Goal: Task Accomplishment & Management: Use online tool/utility

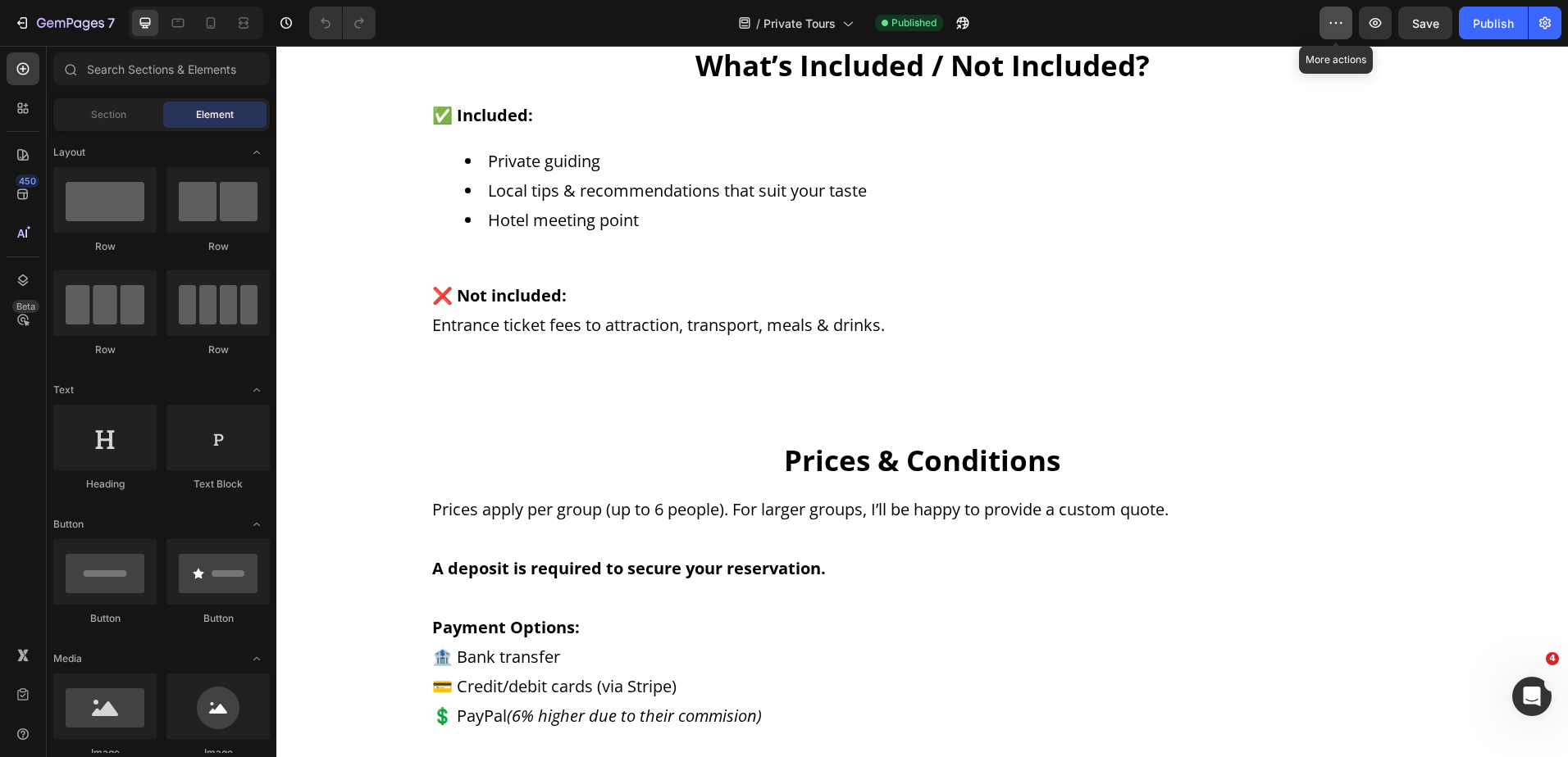
click at [1341, 19] on icon "button" at bounding box center [1335, 23] width 16 height 16
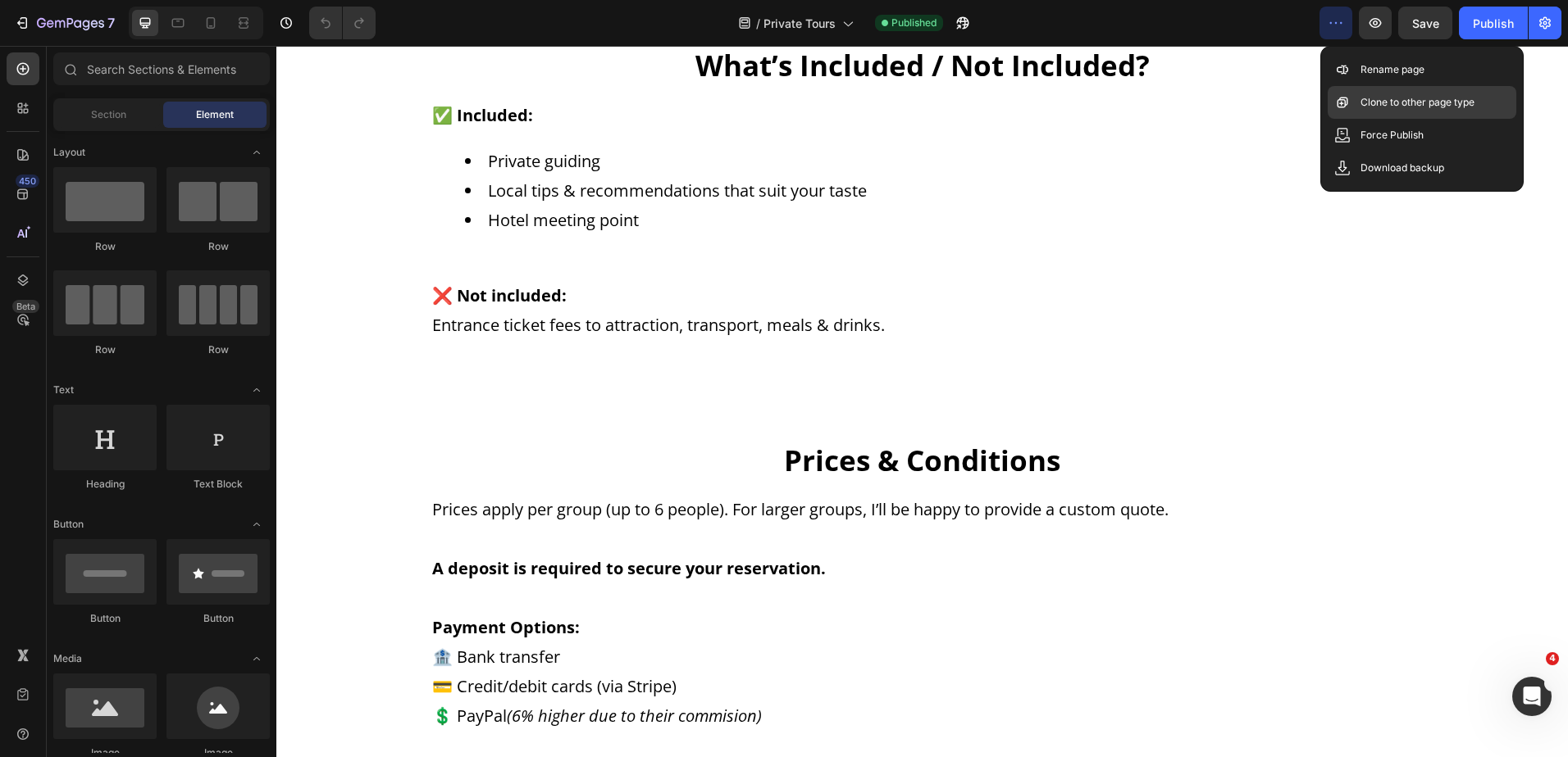
click at [1472, 102] on p "Clone to other page type" at bounding box center [1417, 102] width 114 height 16
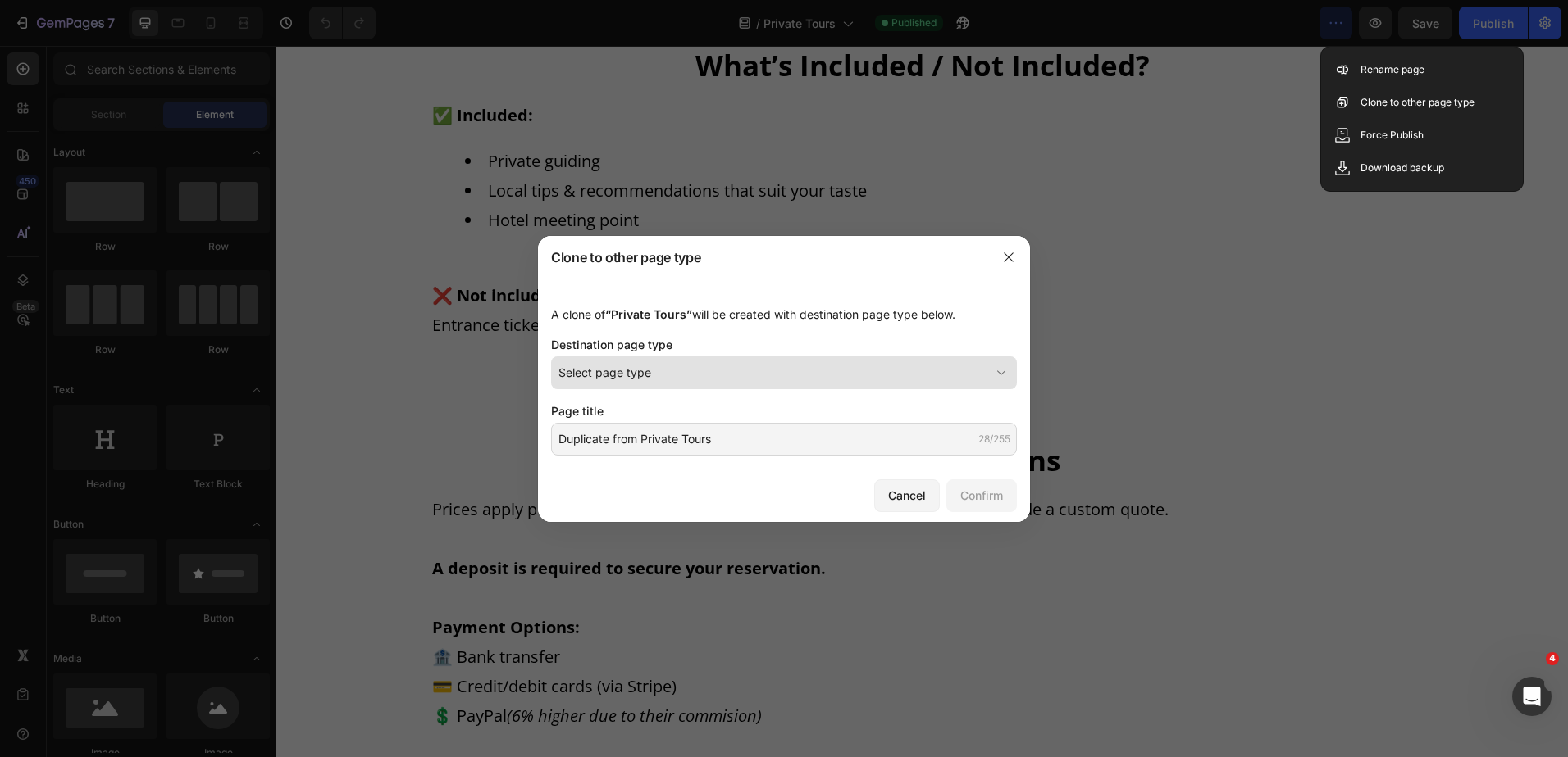
click at [715, 381] on button "Select page type" at bounding box center [784, 373] width 466 height 33
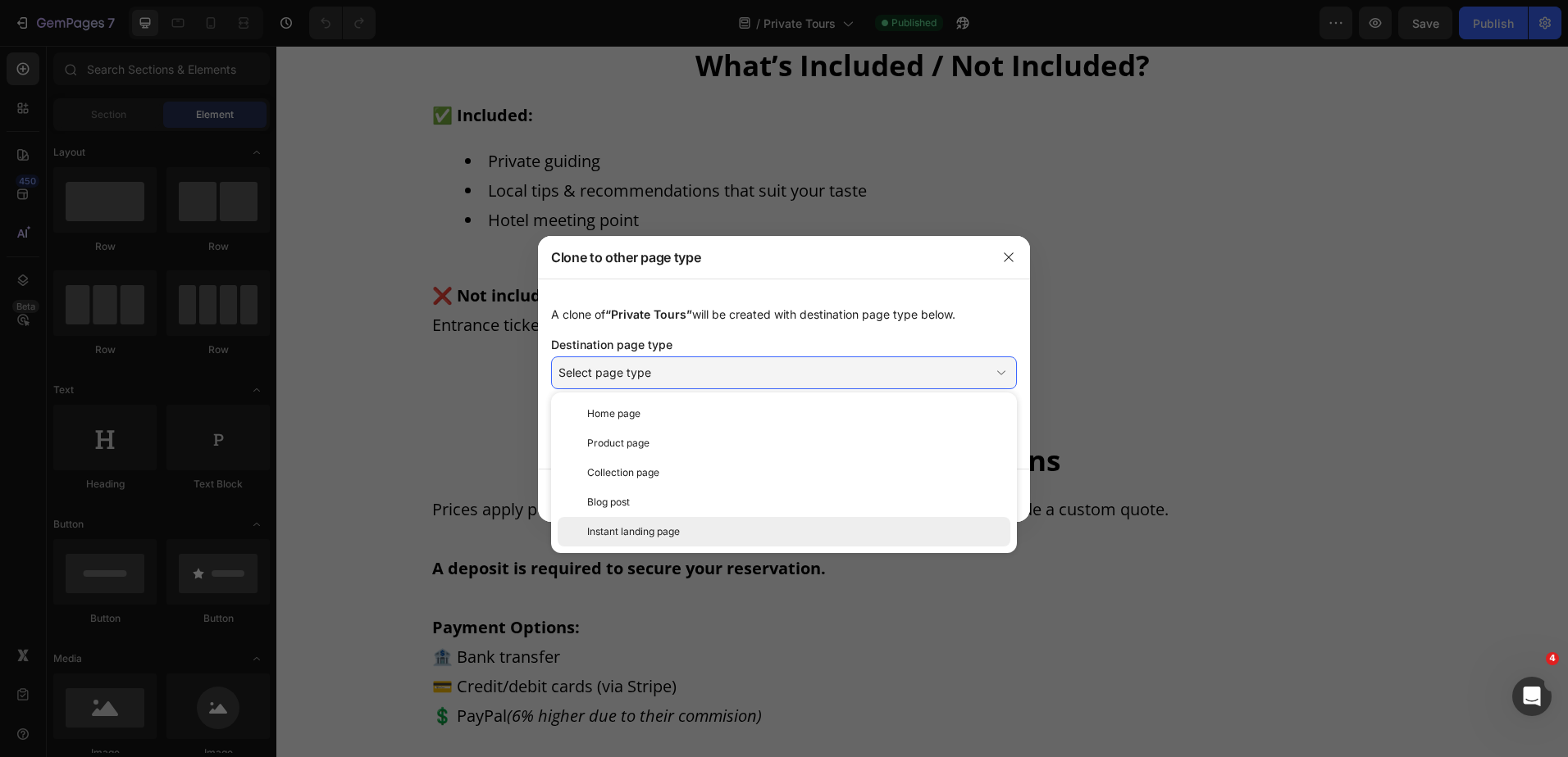
click at [732, 523] on div "Instant landing page" at bounding box center [784, 532] width 453 height 30
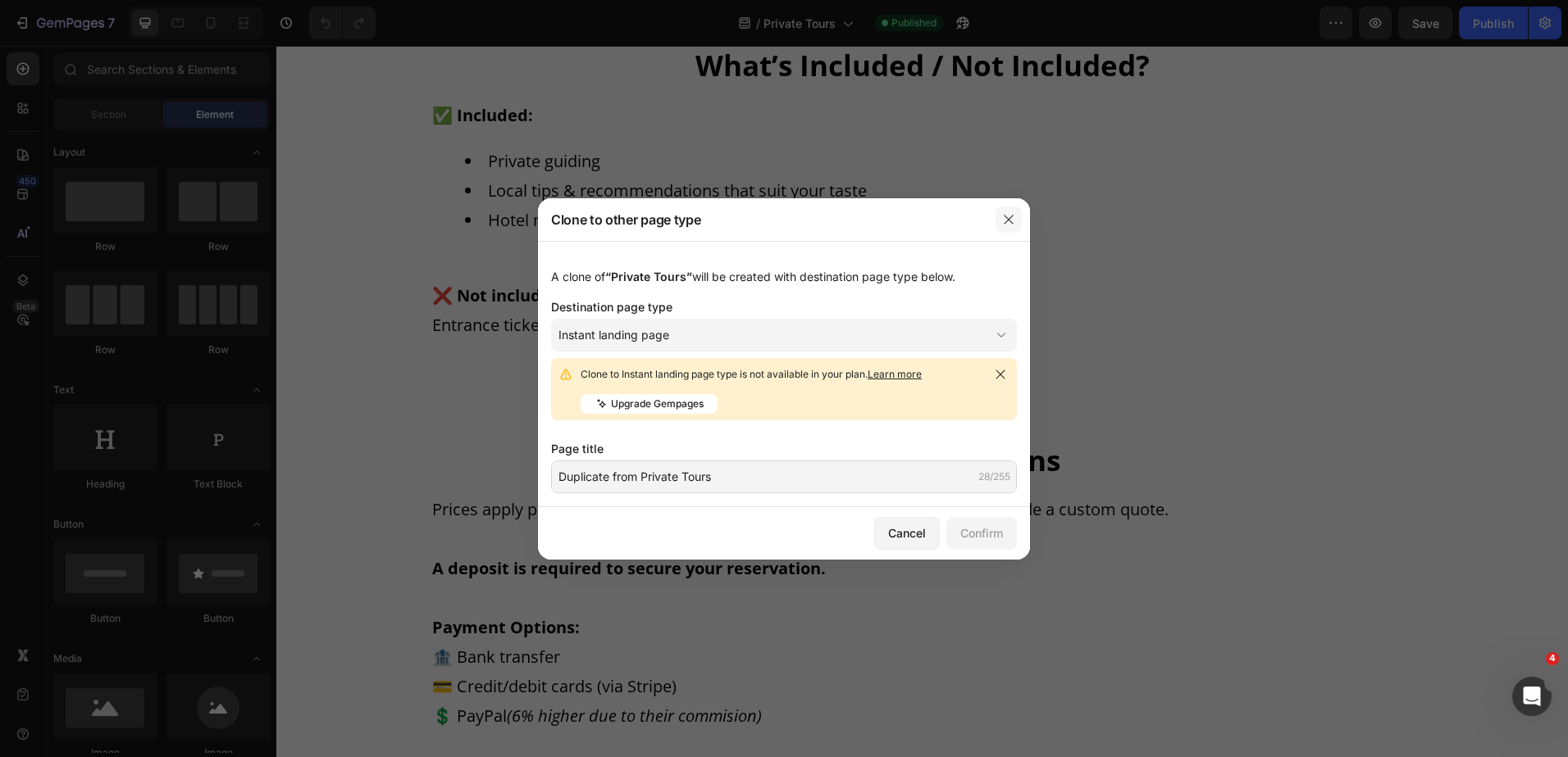
click at [1010, 223] on icon "button" at bounding box center [1009, 220] width 13 height 13
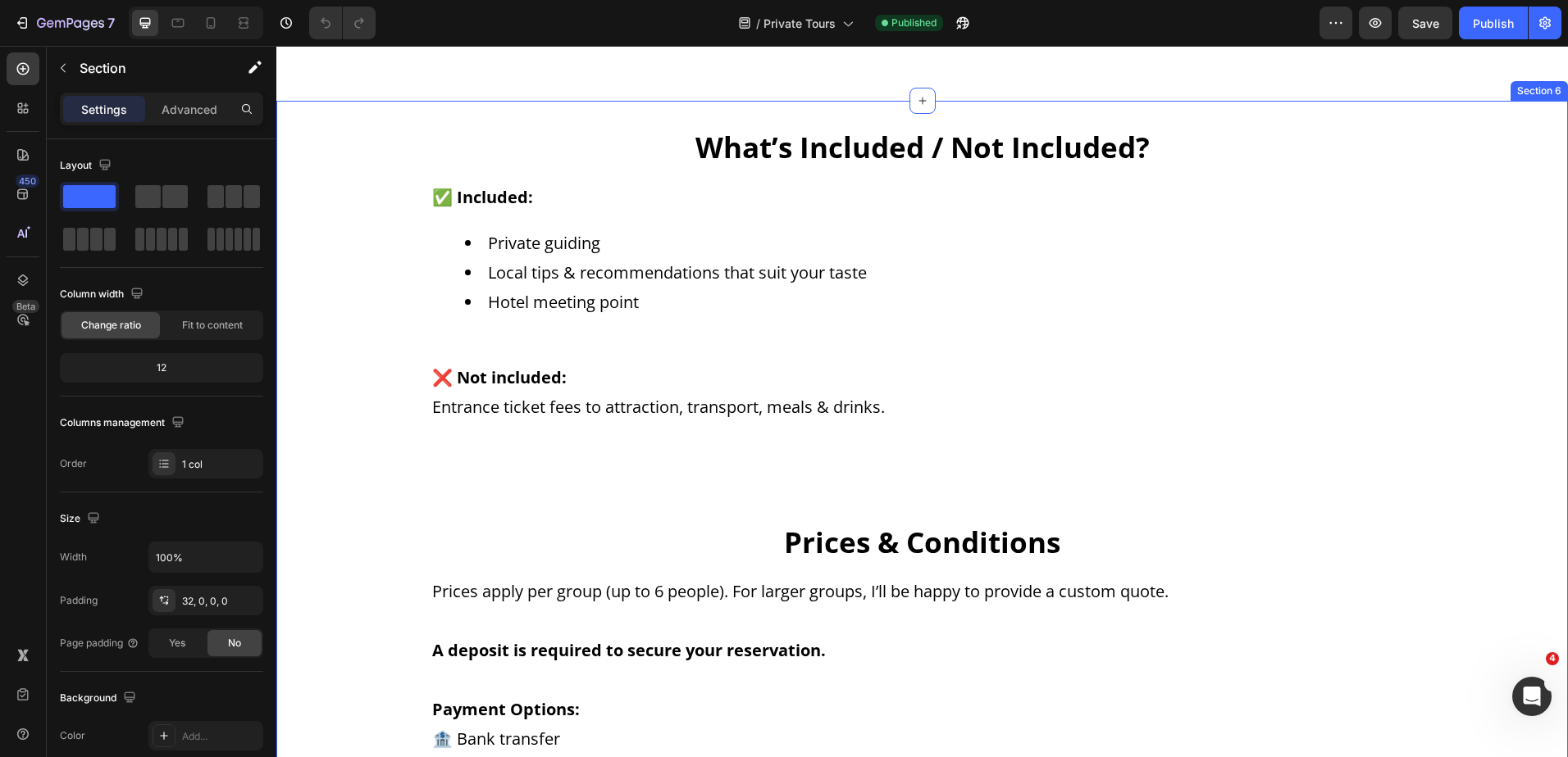
click at [303, 169] on div "What’s Included / Not Included? Heading ✅ Included: Private guiding Local tips …" at bounding box center [922, 539] width 1291 height 823
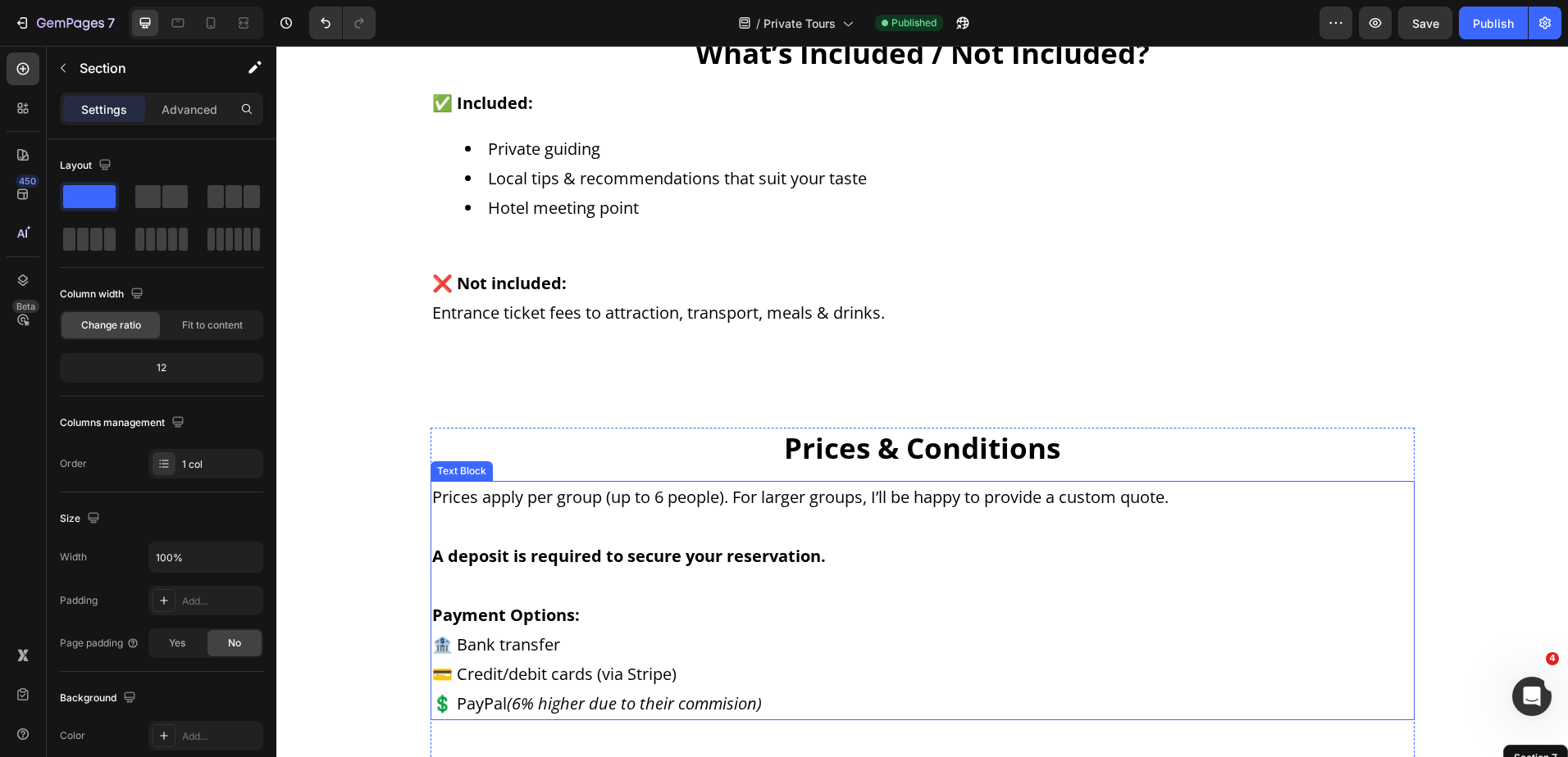
scroll to position [1640, 0]
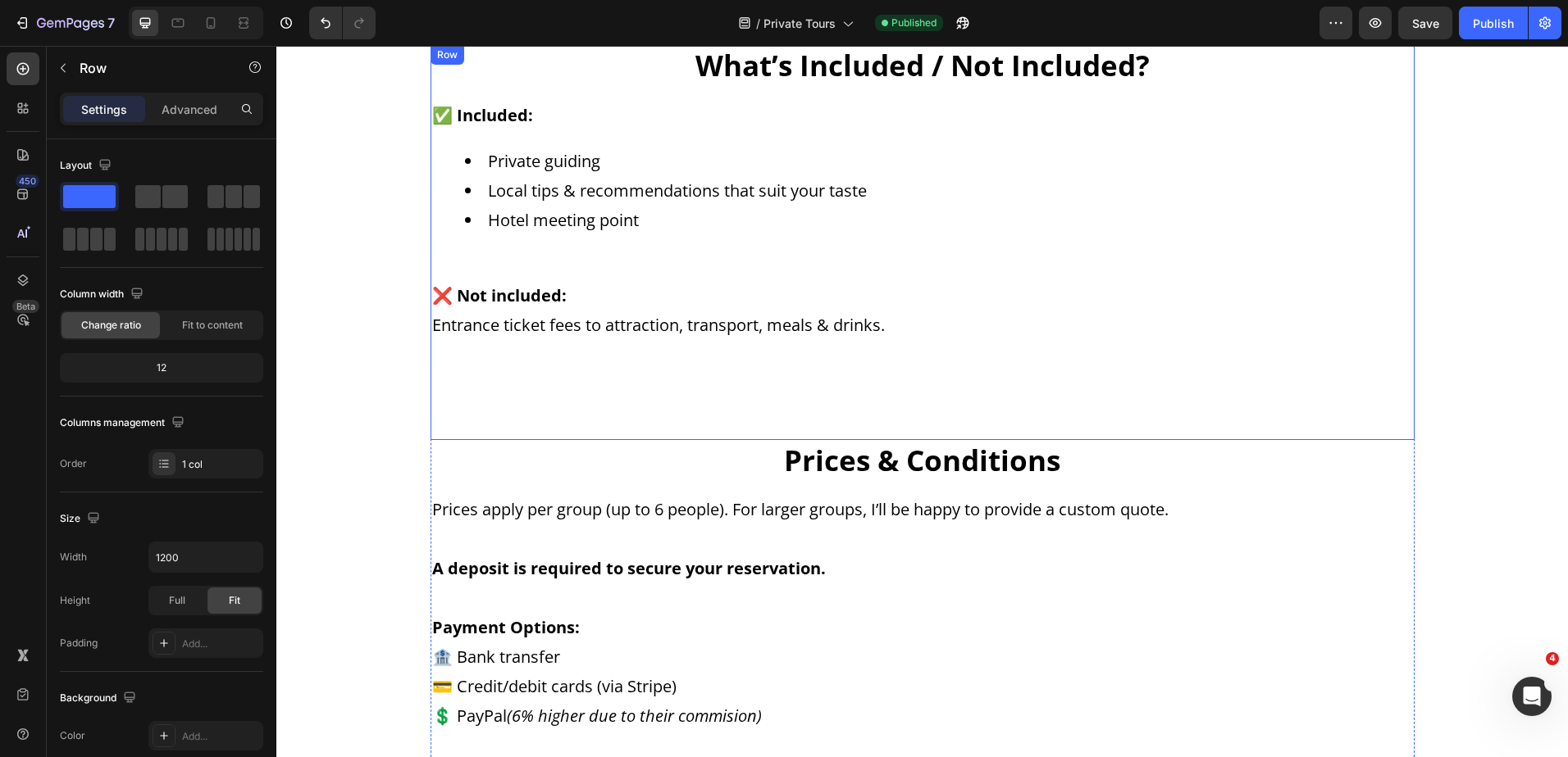
click at [759, 416] on div "What’s Included / Not Included? Heading ✅ Included: Private guiding Local tips …" at bounding box center [922, 242] width 984 height 395
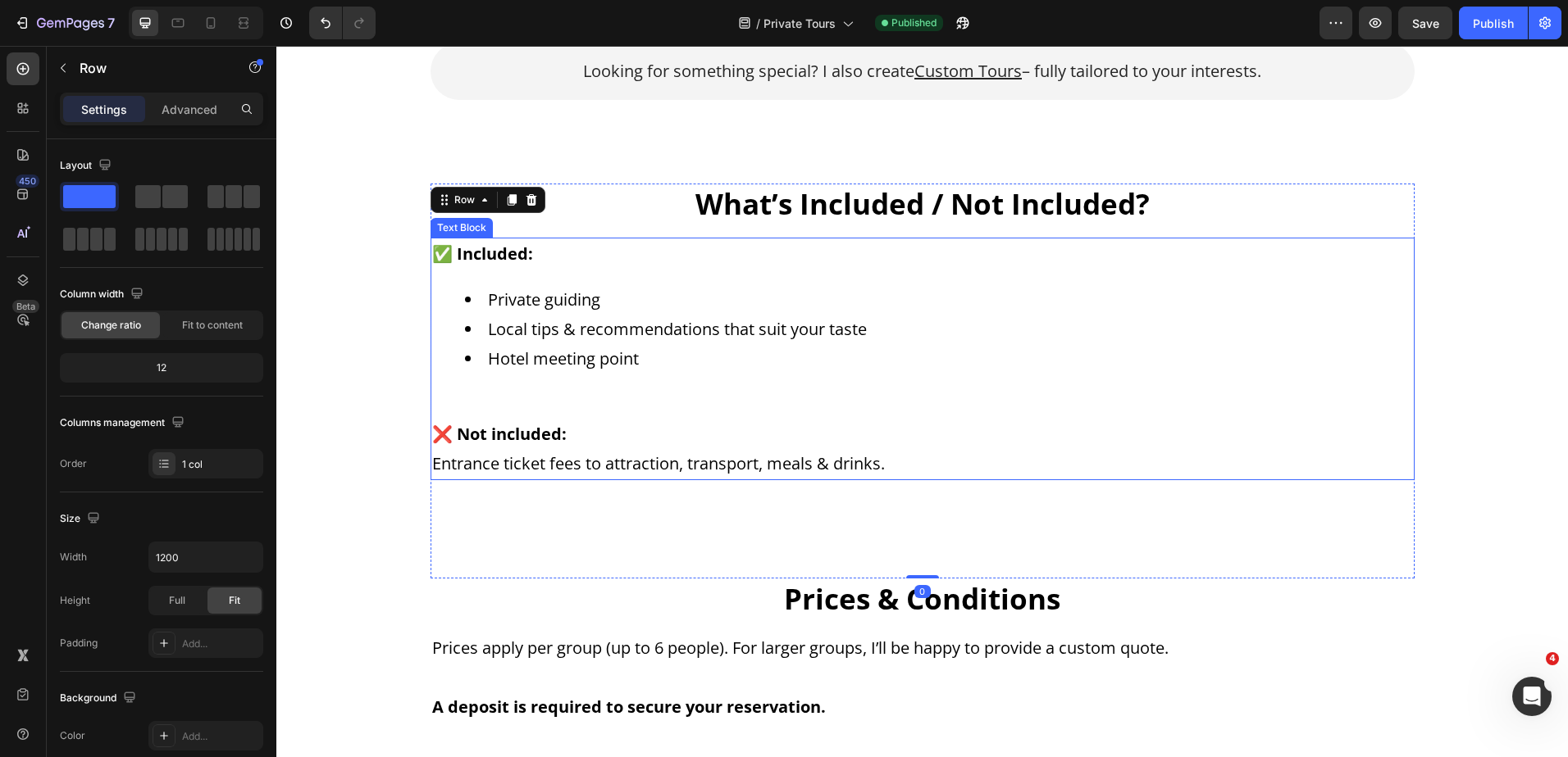
scroll to position [1312, 0]
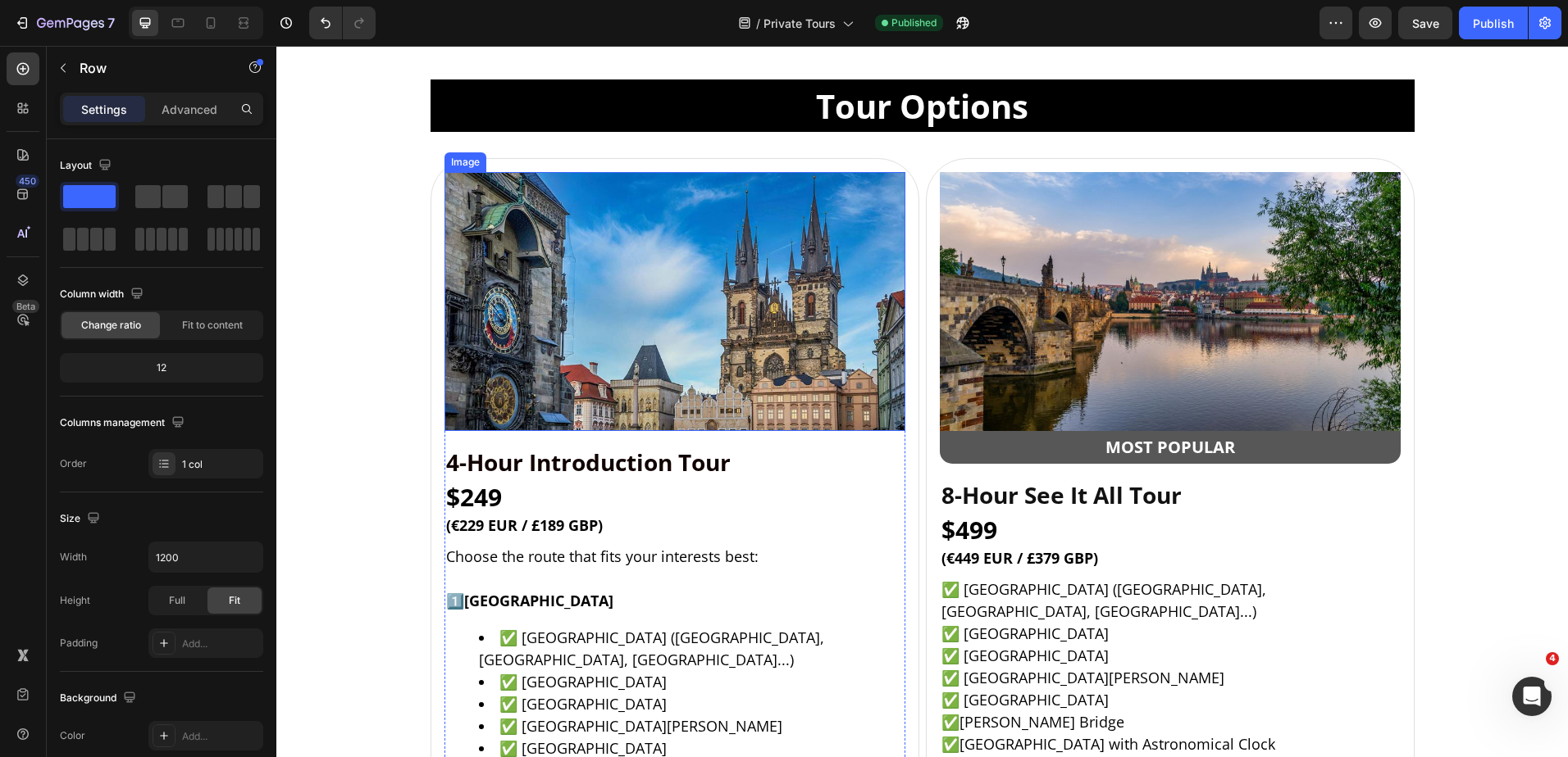
click at [531, 388] on img at bounding box center [675, 301] width 461 height 259
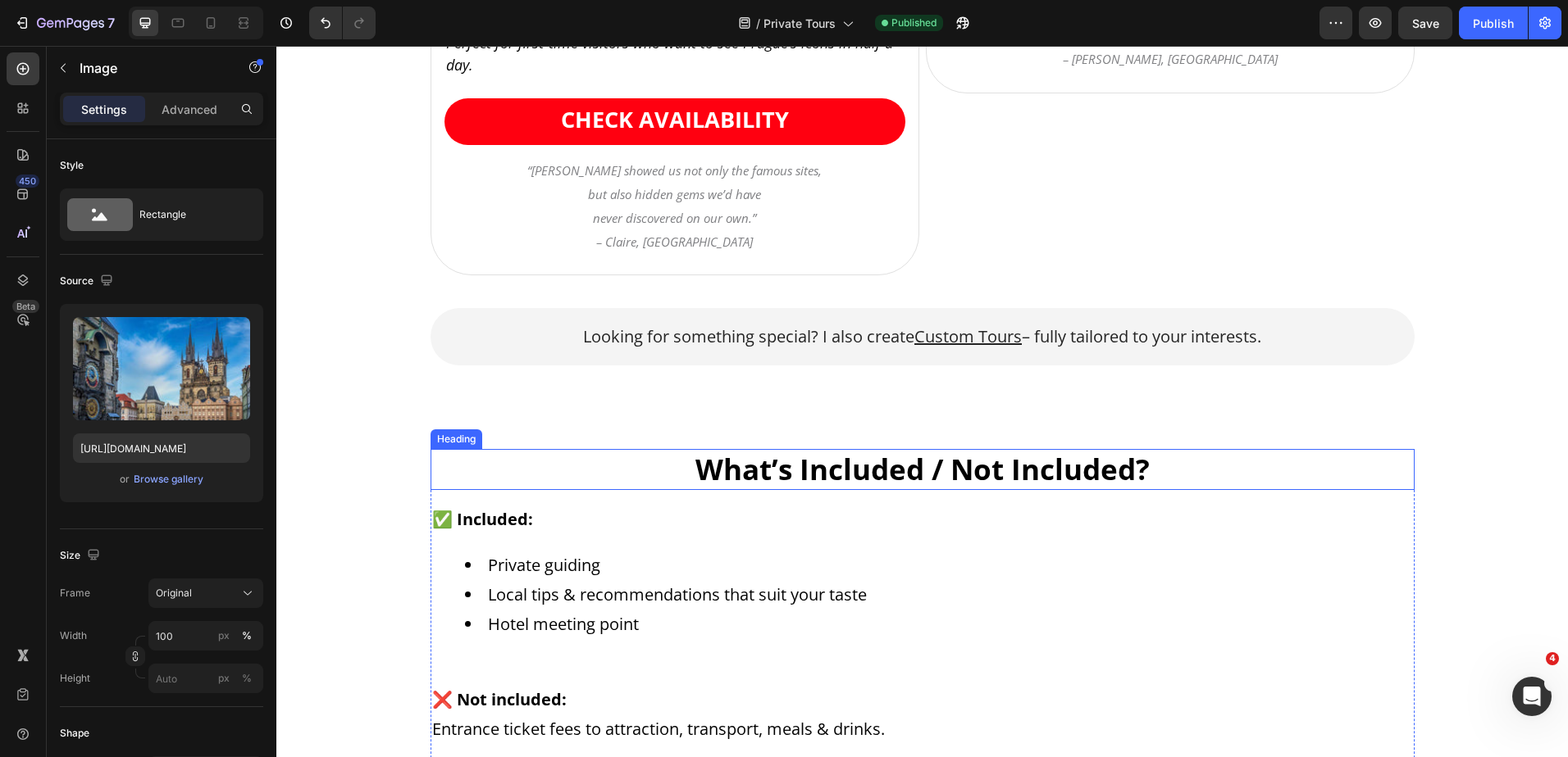
scroll to position [2869, 0]
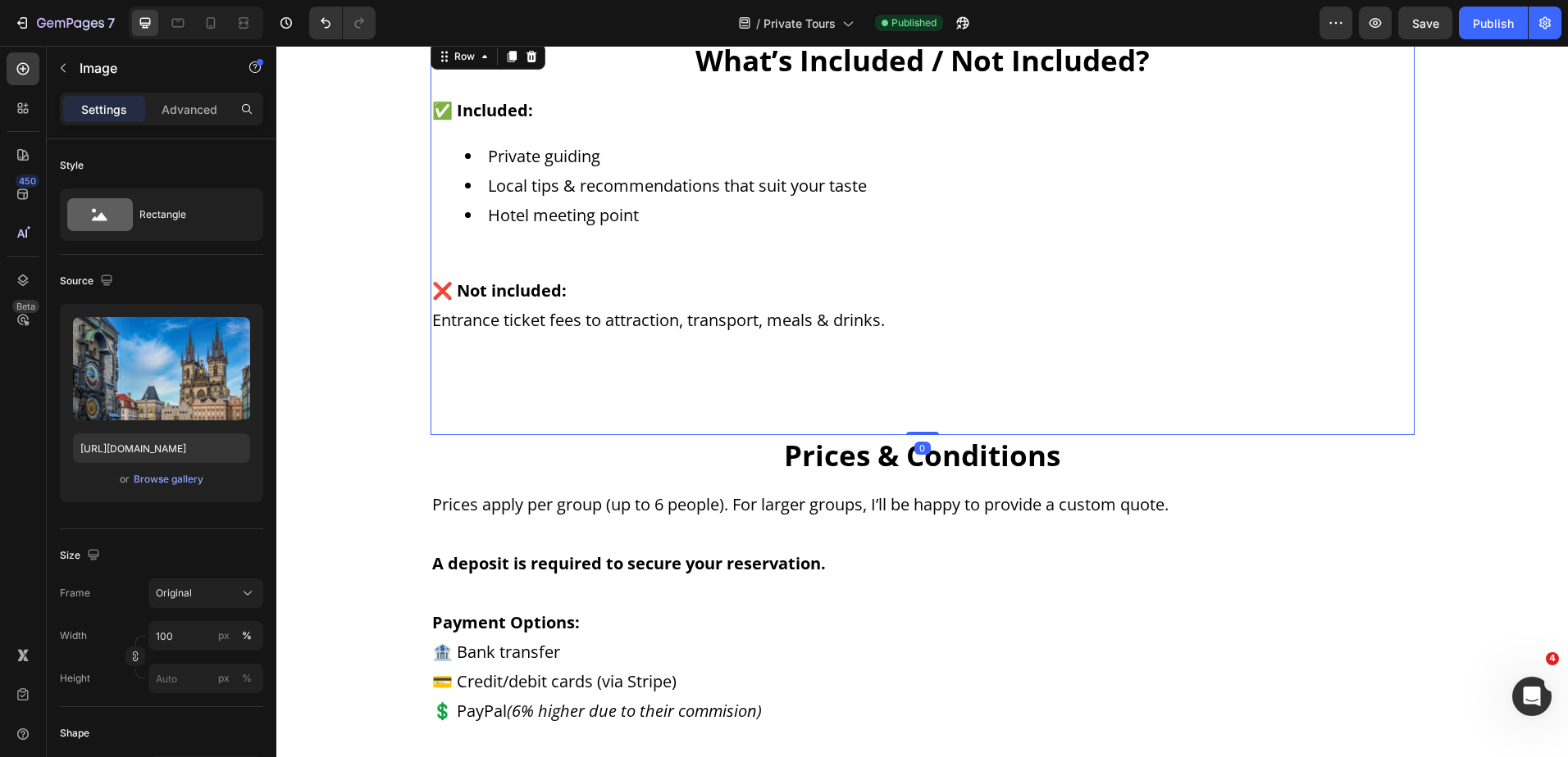
click at [633, 405] on div "What’s Included / Not Included? Heading ✅ Included: Private guiding Local tips …" at bounding box center [922, 238] width 984 height 395
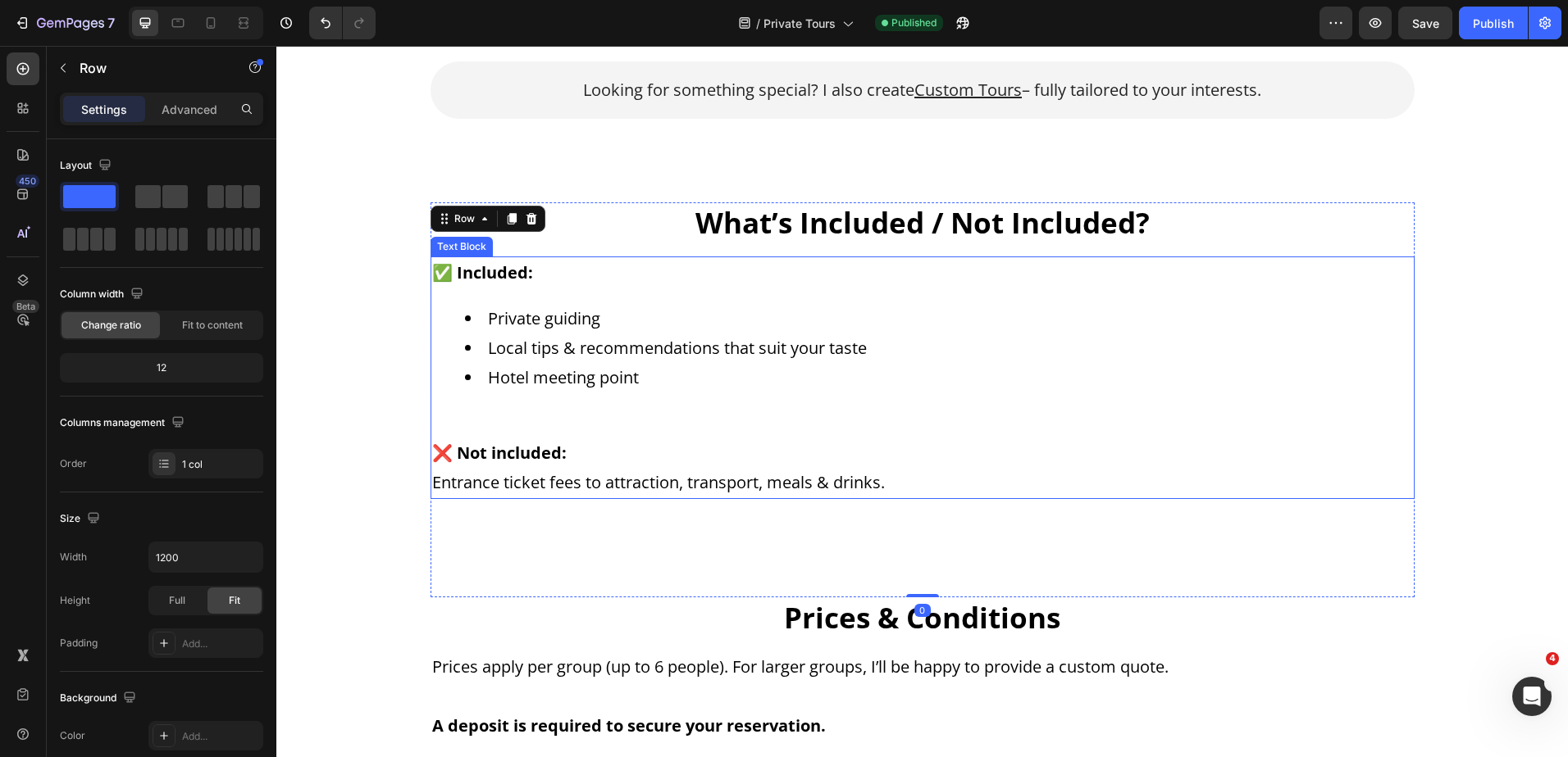
scroll to position [2705, 0]
click at [527, 220] on icon at bounding box center [531, 221] width 11 height 12
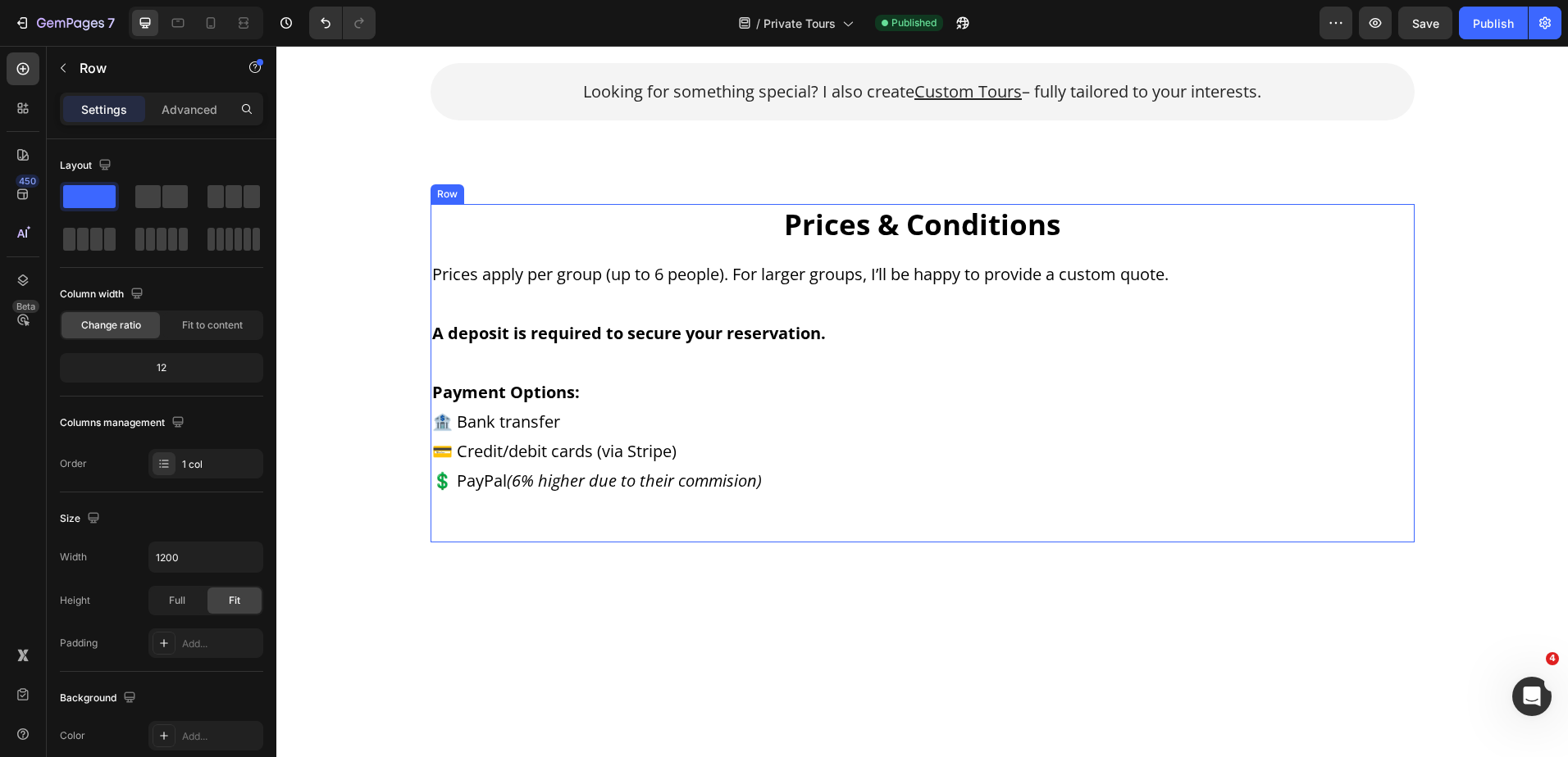
click at [724, 523] on div "Prices & Conditions Heading Prices apply per group (up to 6 people). For larger…" at bounding box center [922, 373] width 984 height 339
click at [525, 189] on icon at bounding box center [531, 189] width 13 height 13
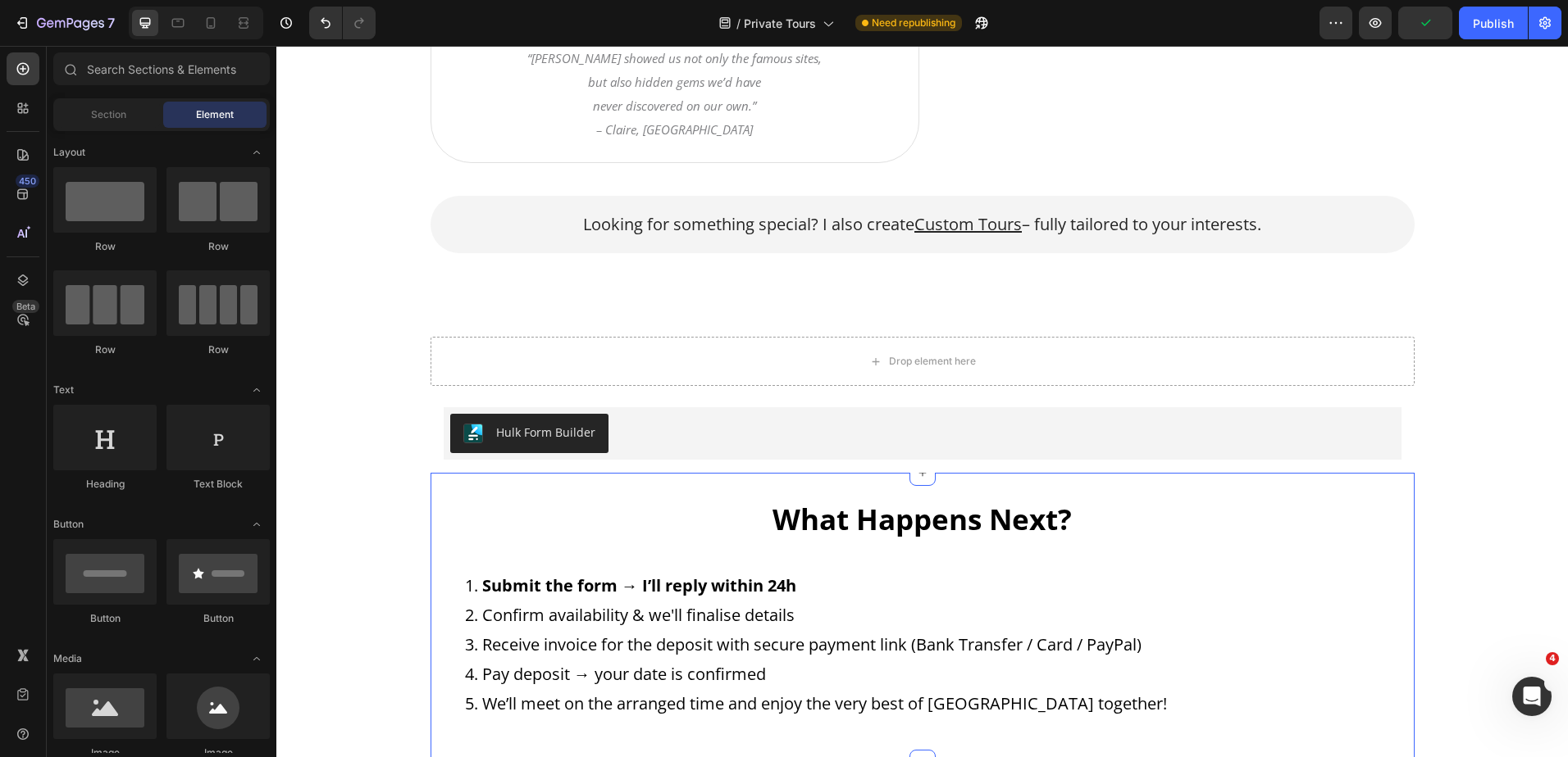
scroll to position [2505, 0]
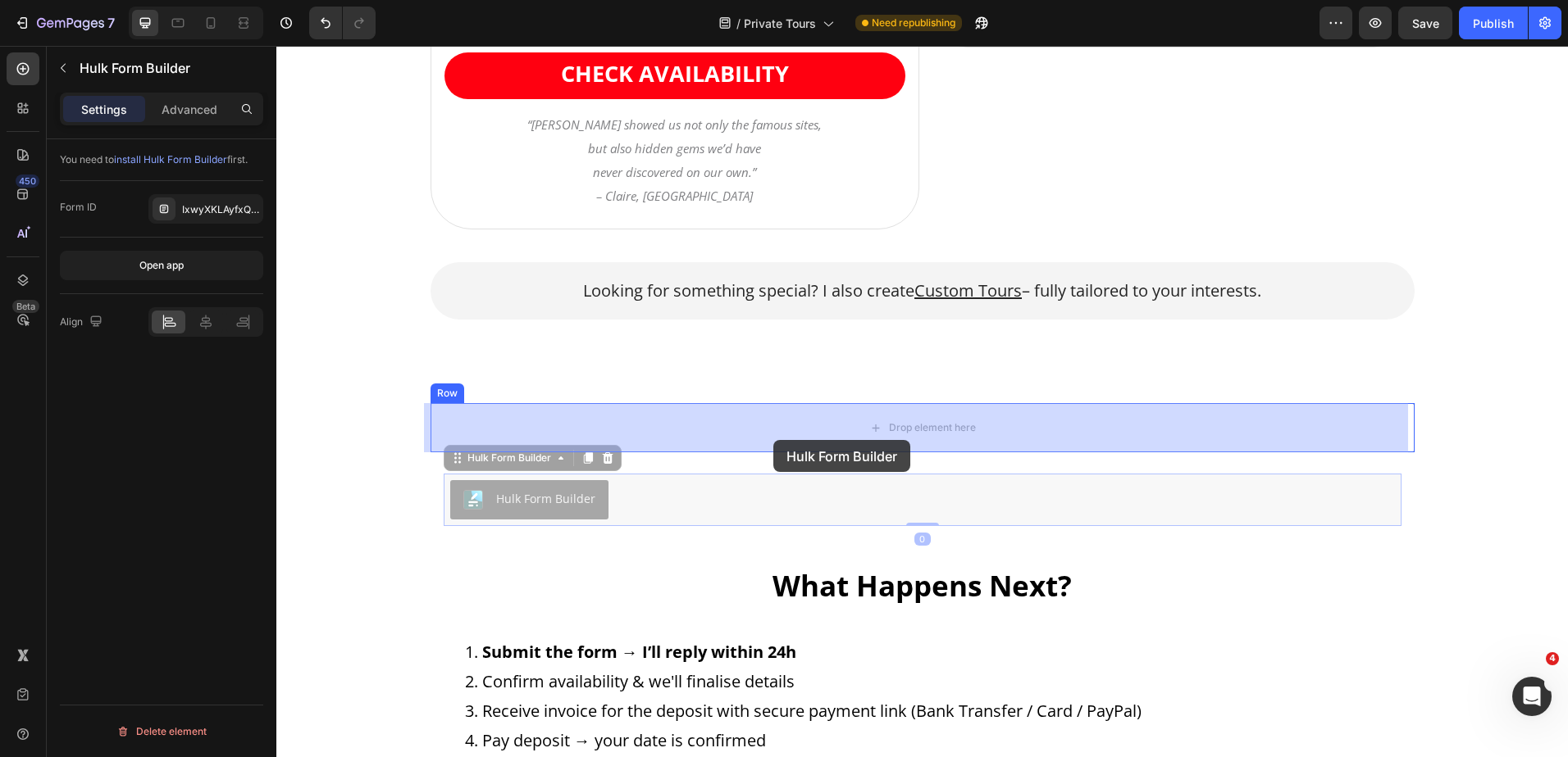
drag, startPoint x: 776, startPoint y: 496, endPoint x: 776, endPoint y: 448, distance: 48.0
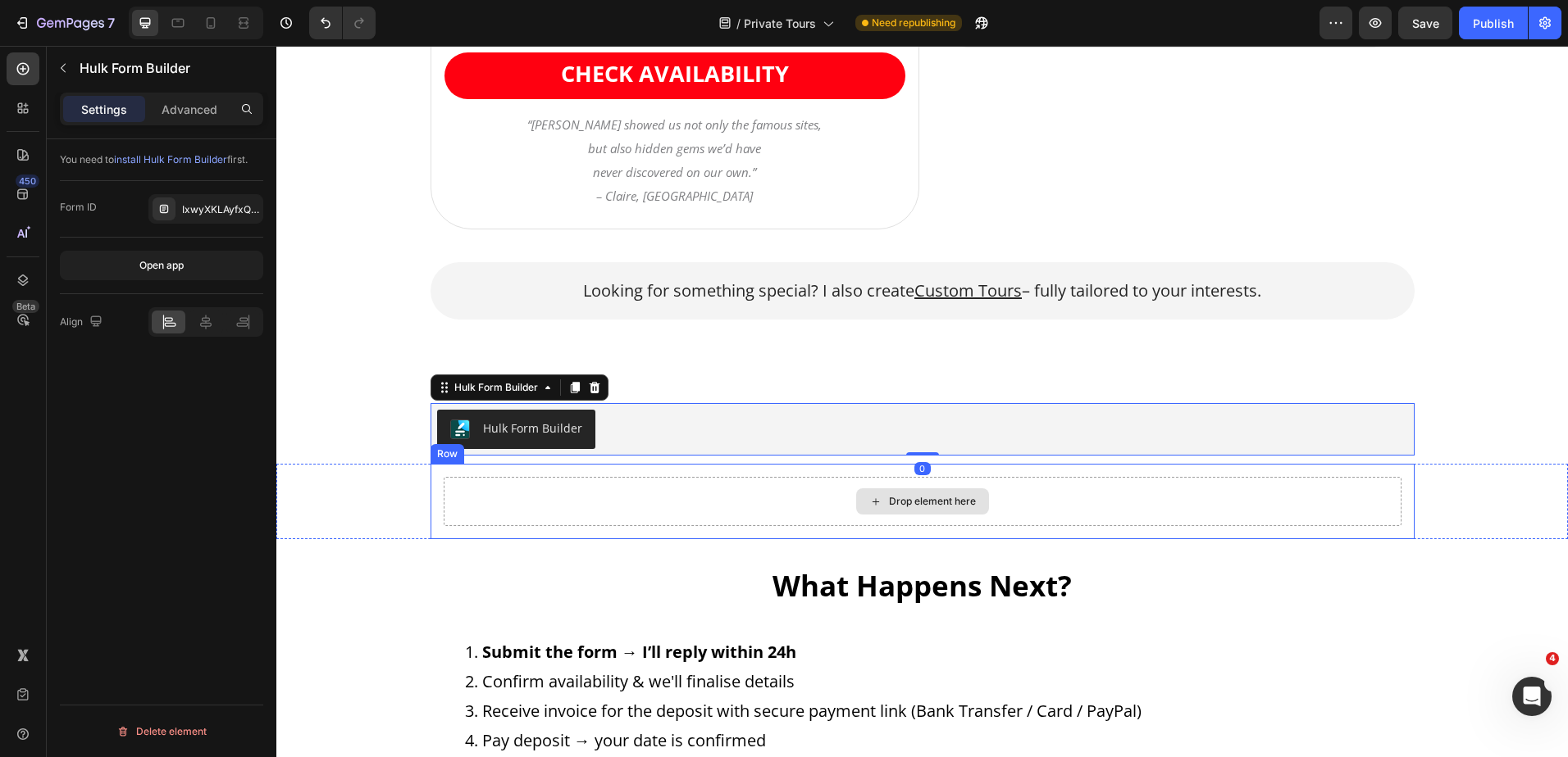
click at [777, 503] on div "Drop element here" at bounding box center [923, 502] width 958 height 49
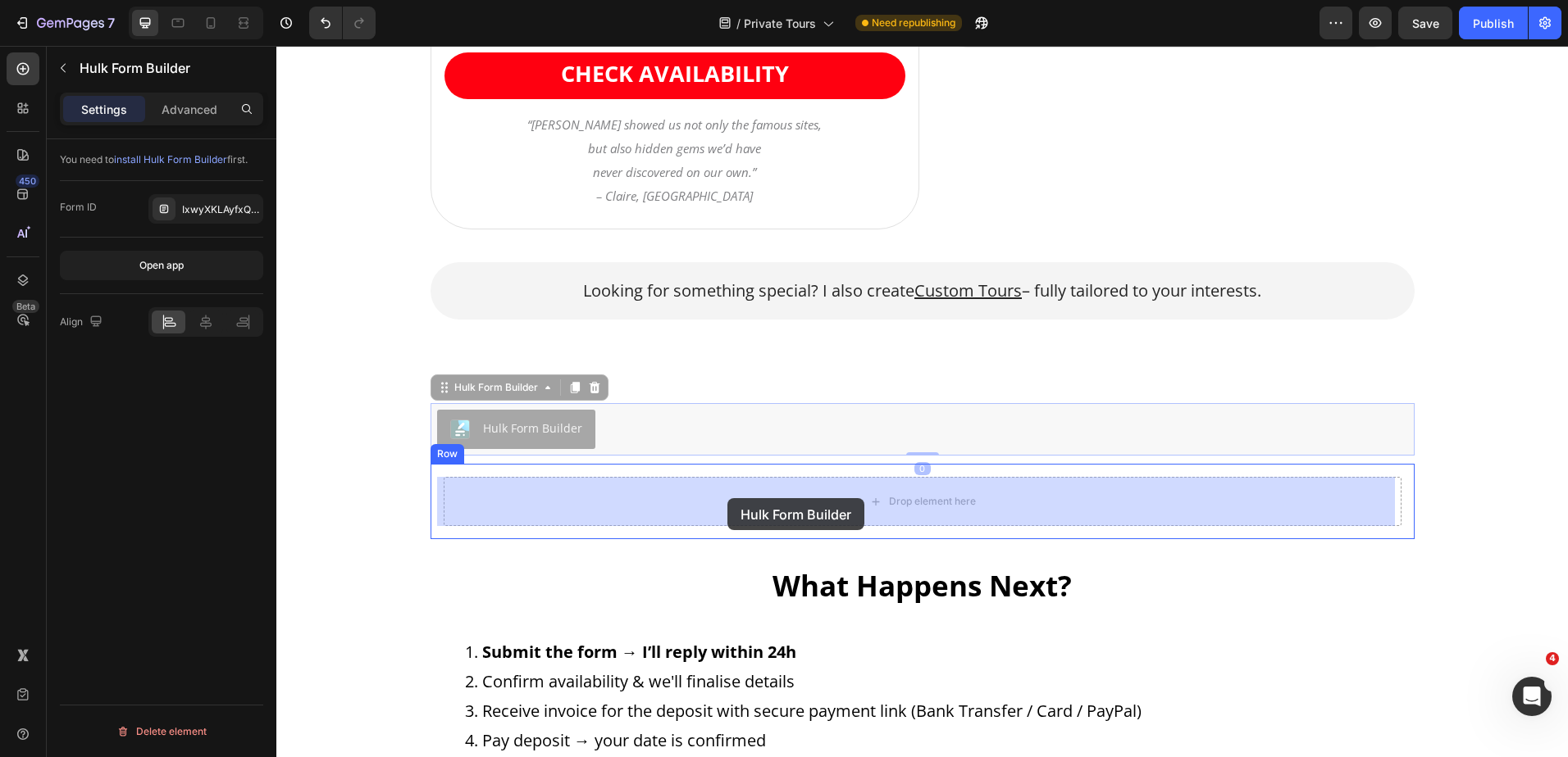
drag, startPoint x: 716, startPoint y: 448, endPoint x: 733, endPoint y: 457, distance: 19.2
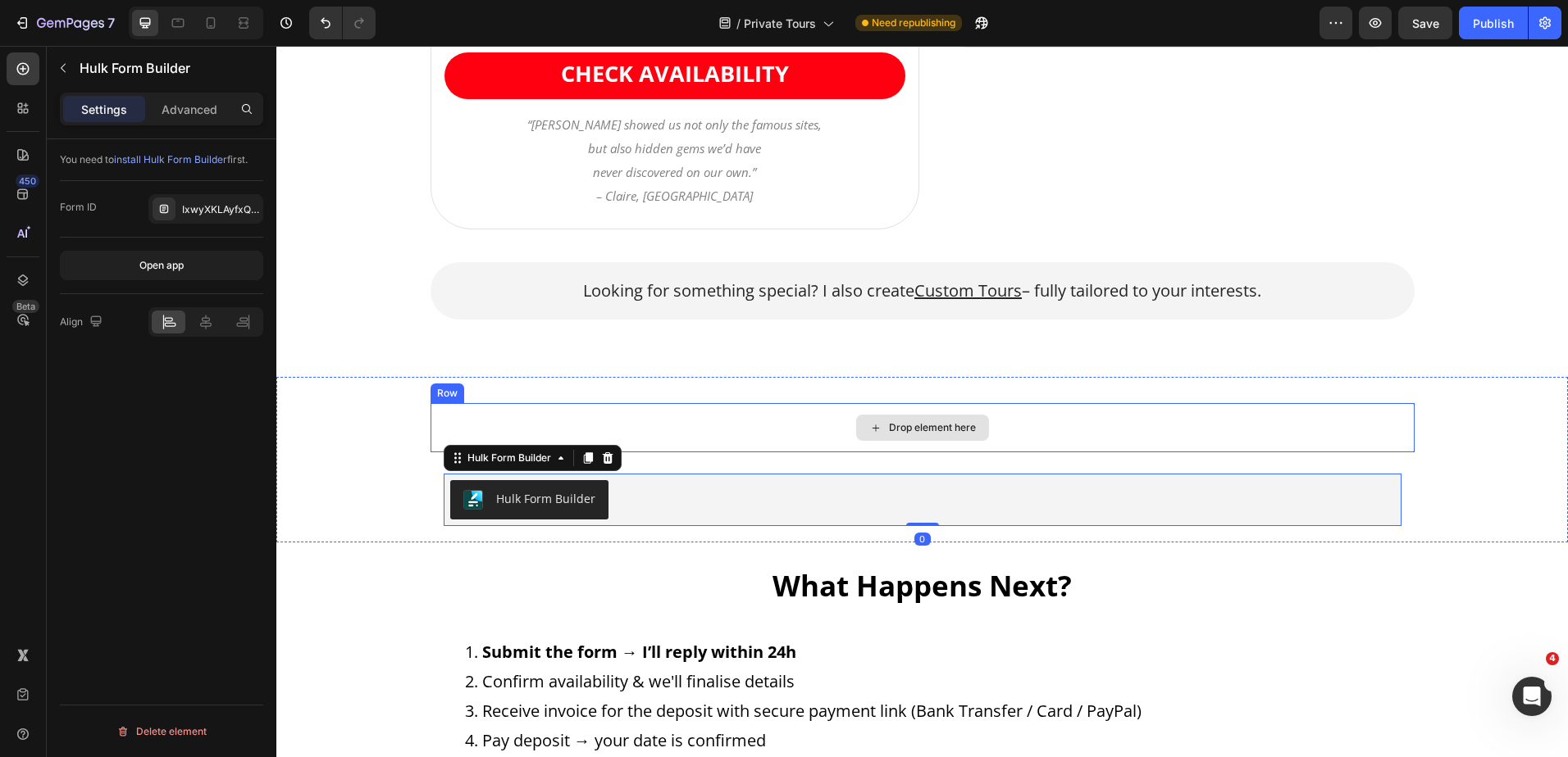
click at [750, 428] on div "Drop element here" at bounding box center [922, 427] width 984 height 49
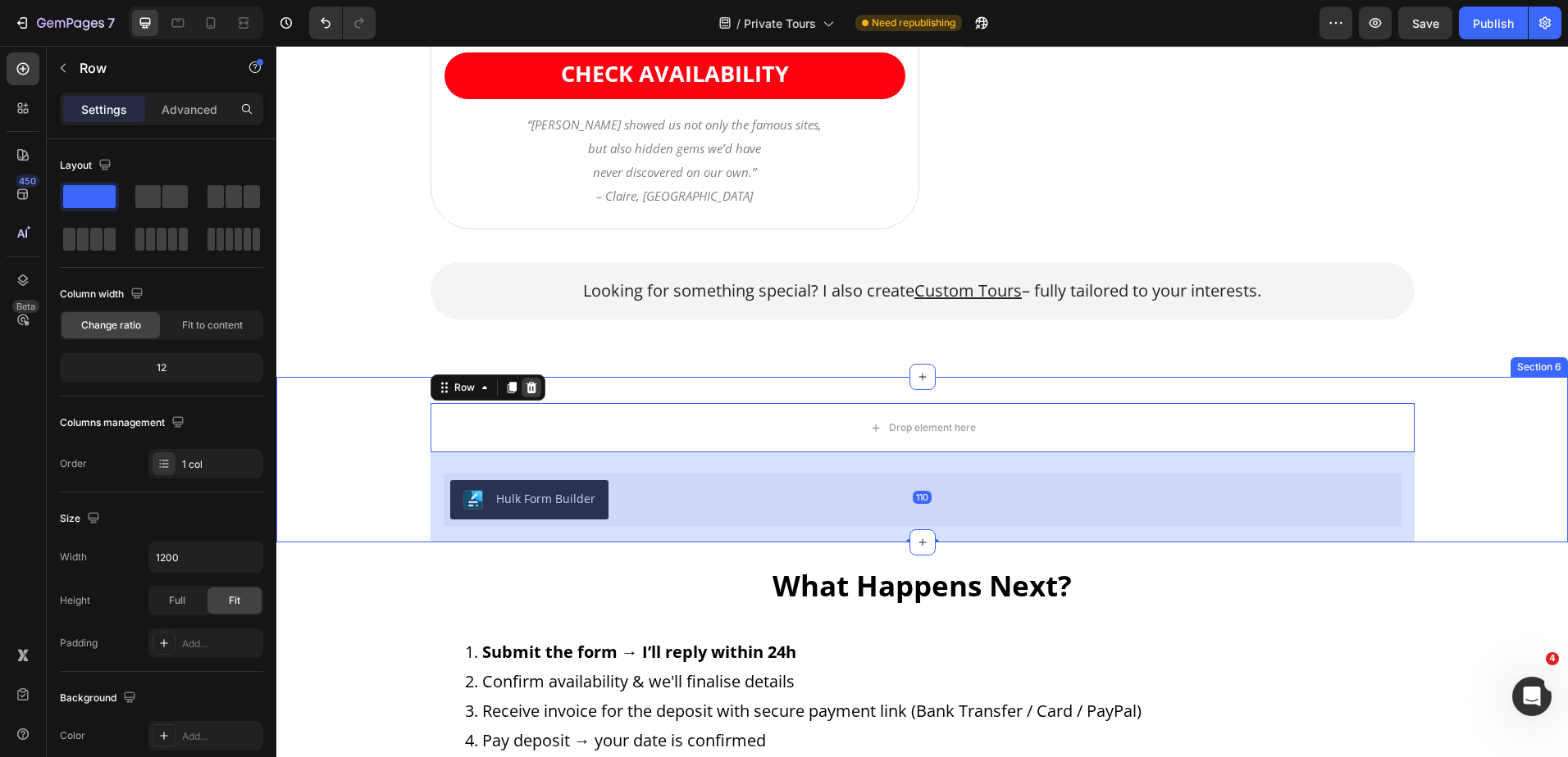
click at [525, 388] on icon at bounding box center [531, 388] width 11 height 12
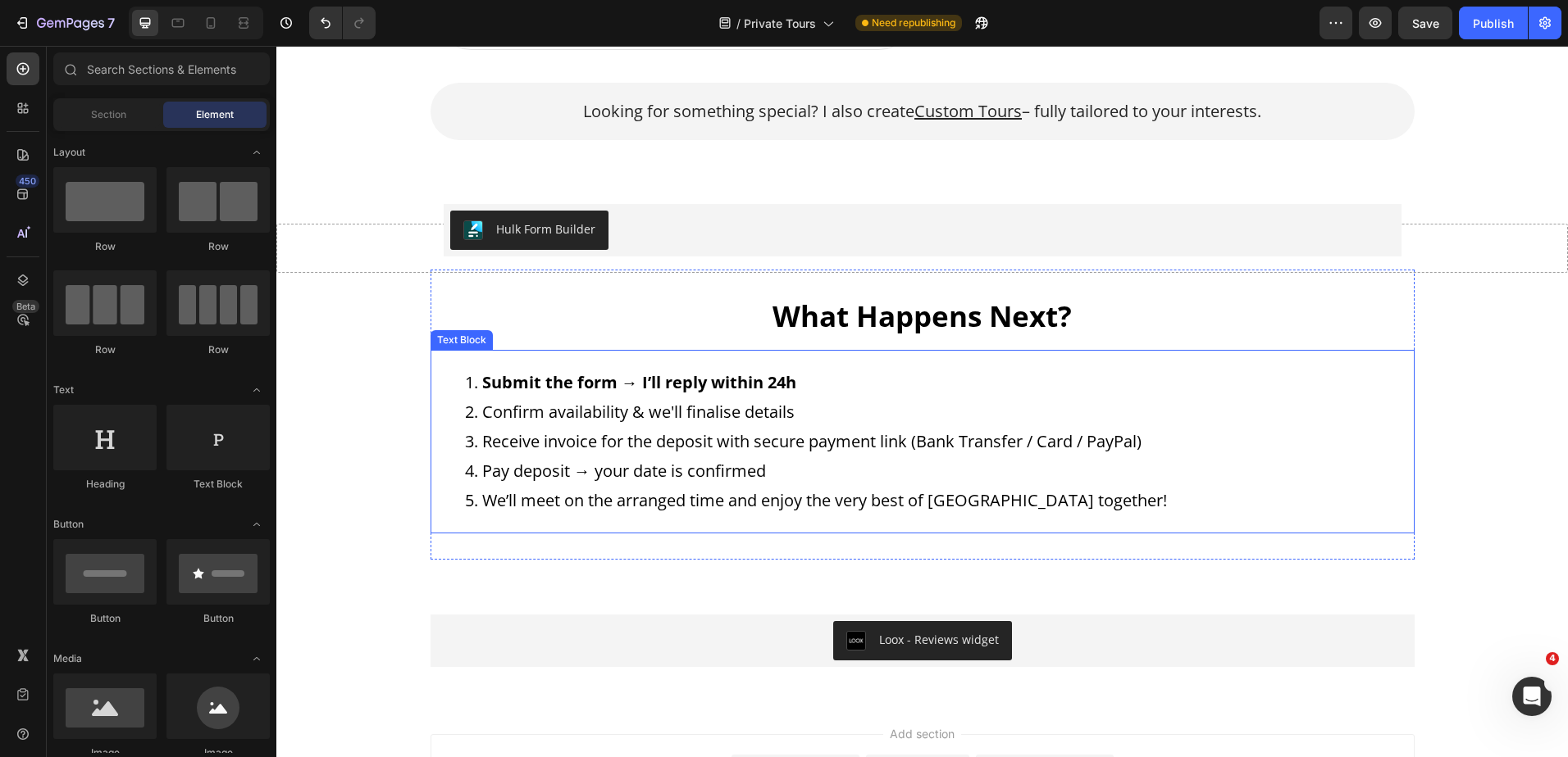
scroll to position [2688, 0]
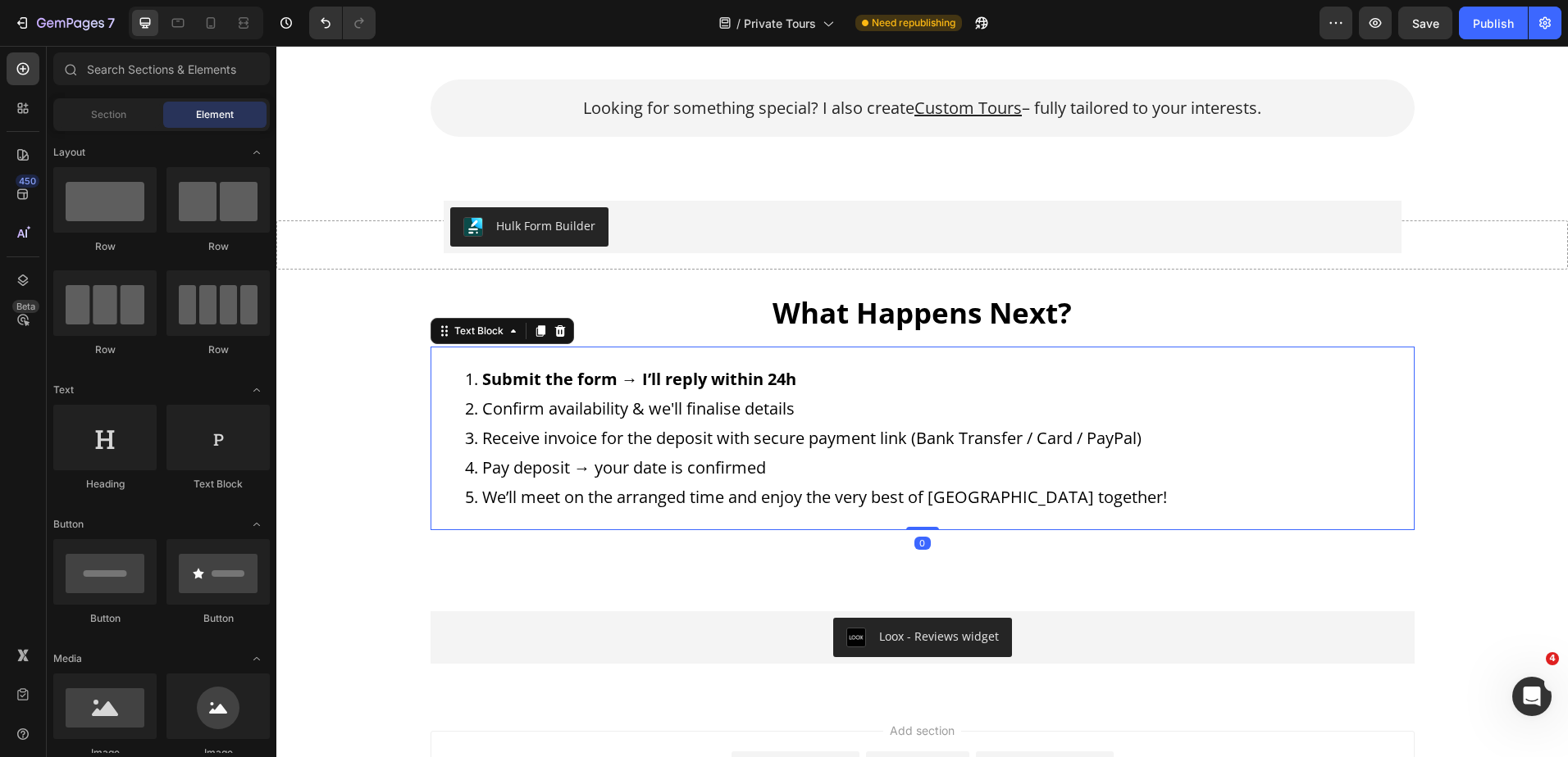
click at [1093, 480] on li "Pay deposit → your date is confirmed" at bounding box center [939, 468] width 948 height 30
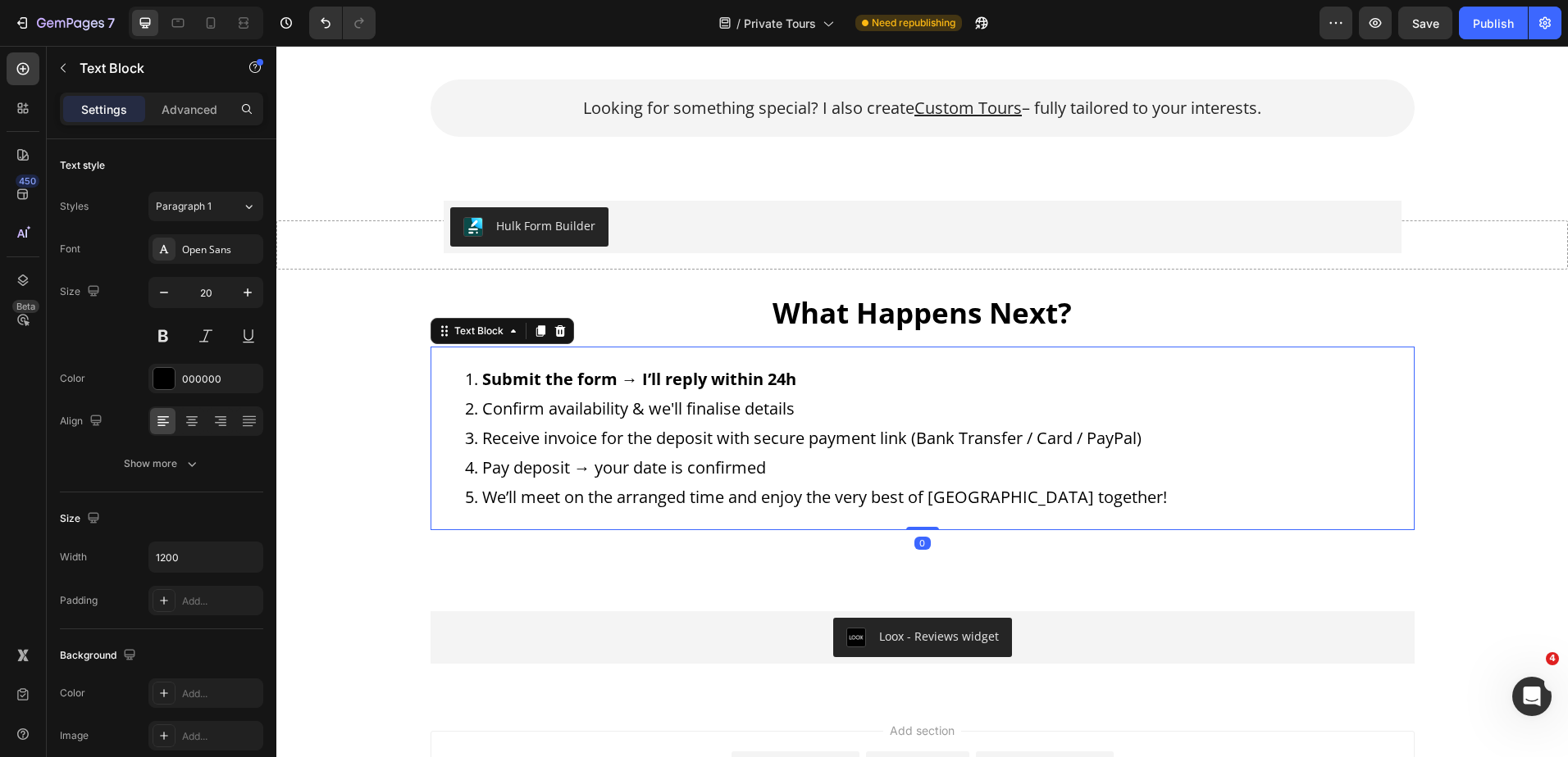
click at [1093, 480] on li "Pay deposit → your date is confirmed" at bounding box center [939, 468] width 948 height 30
click at [1107, 489] on li "We’ll meet on the arranged time and enjoy the very best of [GEOGRAPHIC_DATA] to…" at bounding box center [939, 497] width 948 height 30
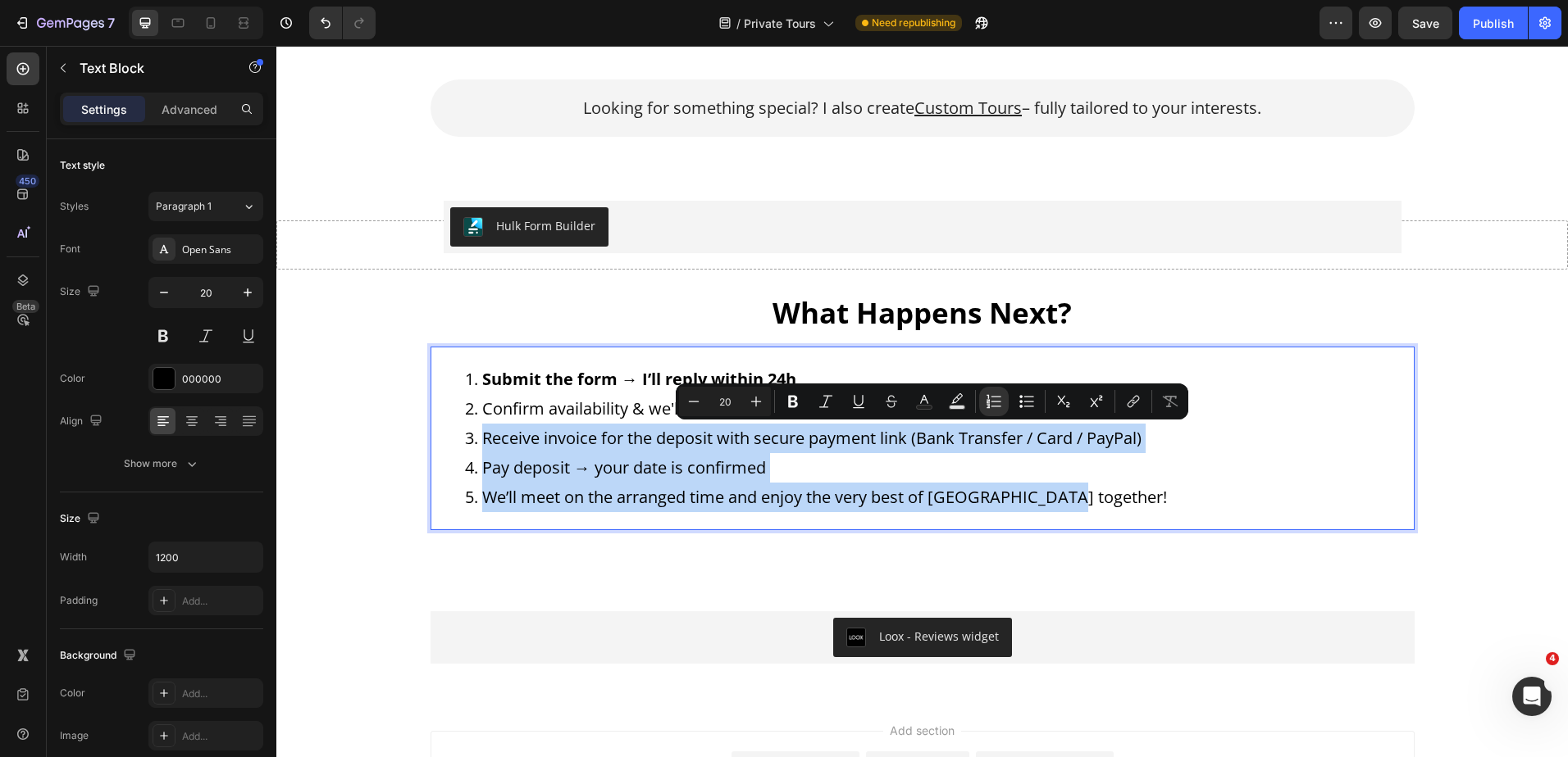
drag, startPoint x: 1147, startPoint y: 492, endPoint x: 432, endPoint y: 426, distance: 718.0
click at [432, 426] on ol "Submit the form → I’ll reply within 24h Confirm availability & we'll finalise d…" at bounding box center [922, 438] width 981 height 148
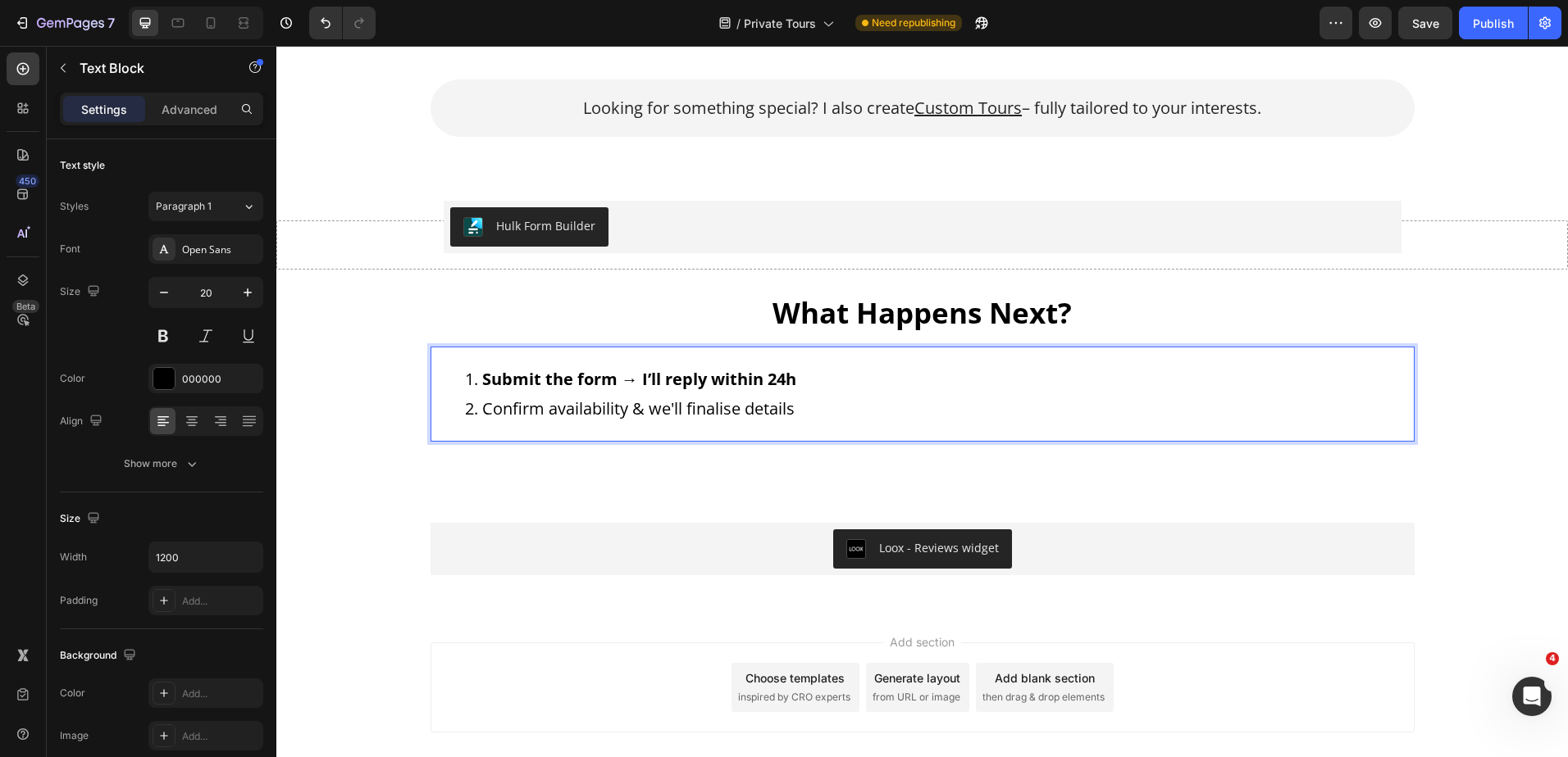
click at [757, 402] on li "Confirm availability & we'll finalise details" at bounding box center [939, 409] width 948 height 30
click at [752, 389] on strong "Submit the form → I’ll reply within 24h" at bounding box center [639, 379] width 314 height 22
drag, startPoint x: 828, startPoint y: 377, endPoint x: 478, endPoint y: 372, distance: 350.0
click at [478, 372] on li "Submit the form → I’ll reply within 24h" at bounding box center [939, 379] width 948 height 30
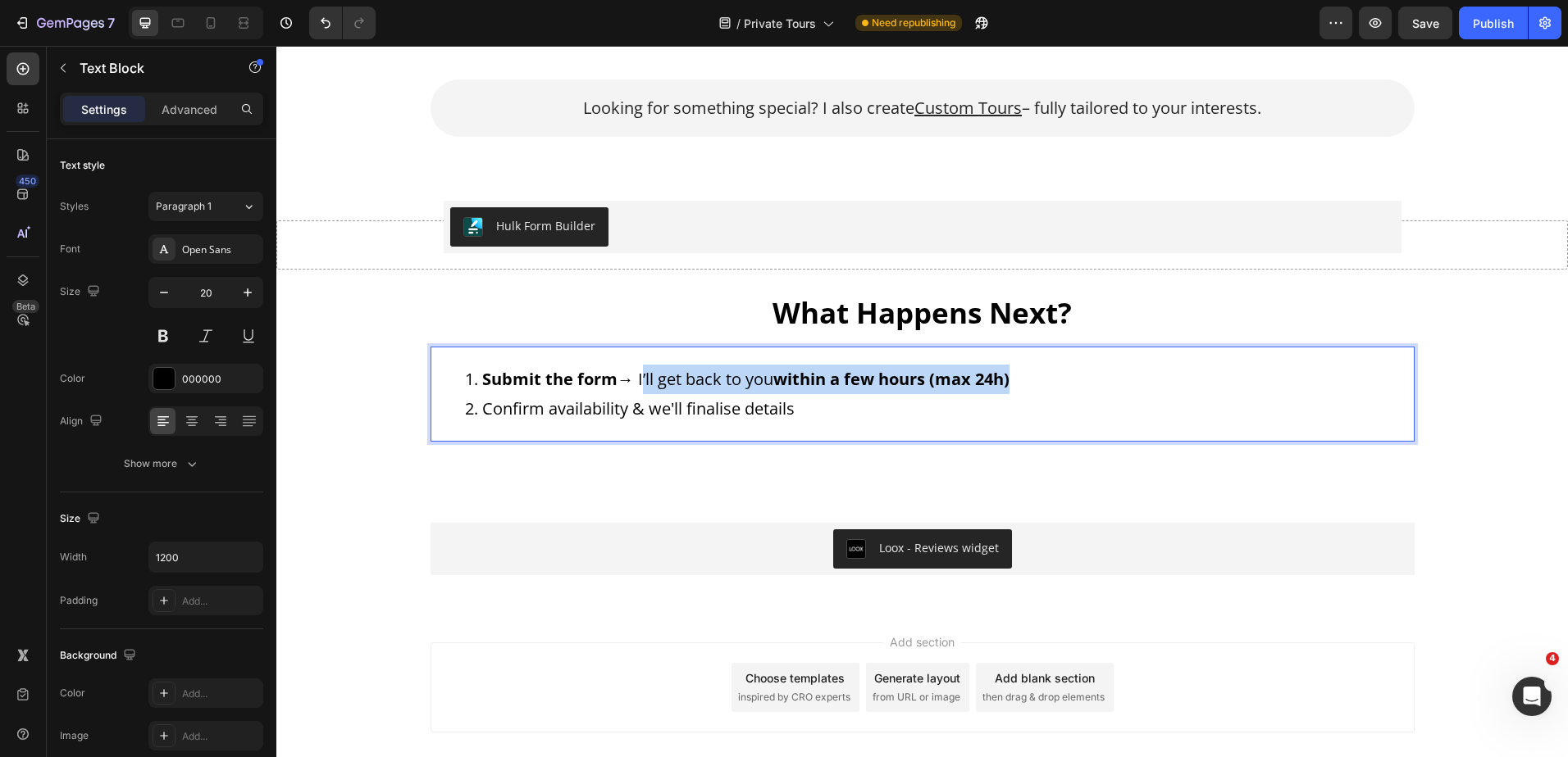
drag, startPoint x: 1047, startPoint y: 388, endPoint x: 637, endPoint y: 373, distance: 410.3
click at [637, 373] on li "Submit the form → I’ll get back to you within a few hours (max 24h)" at bounding box center [939, 379] width 948 height 30
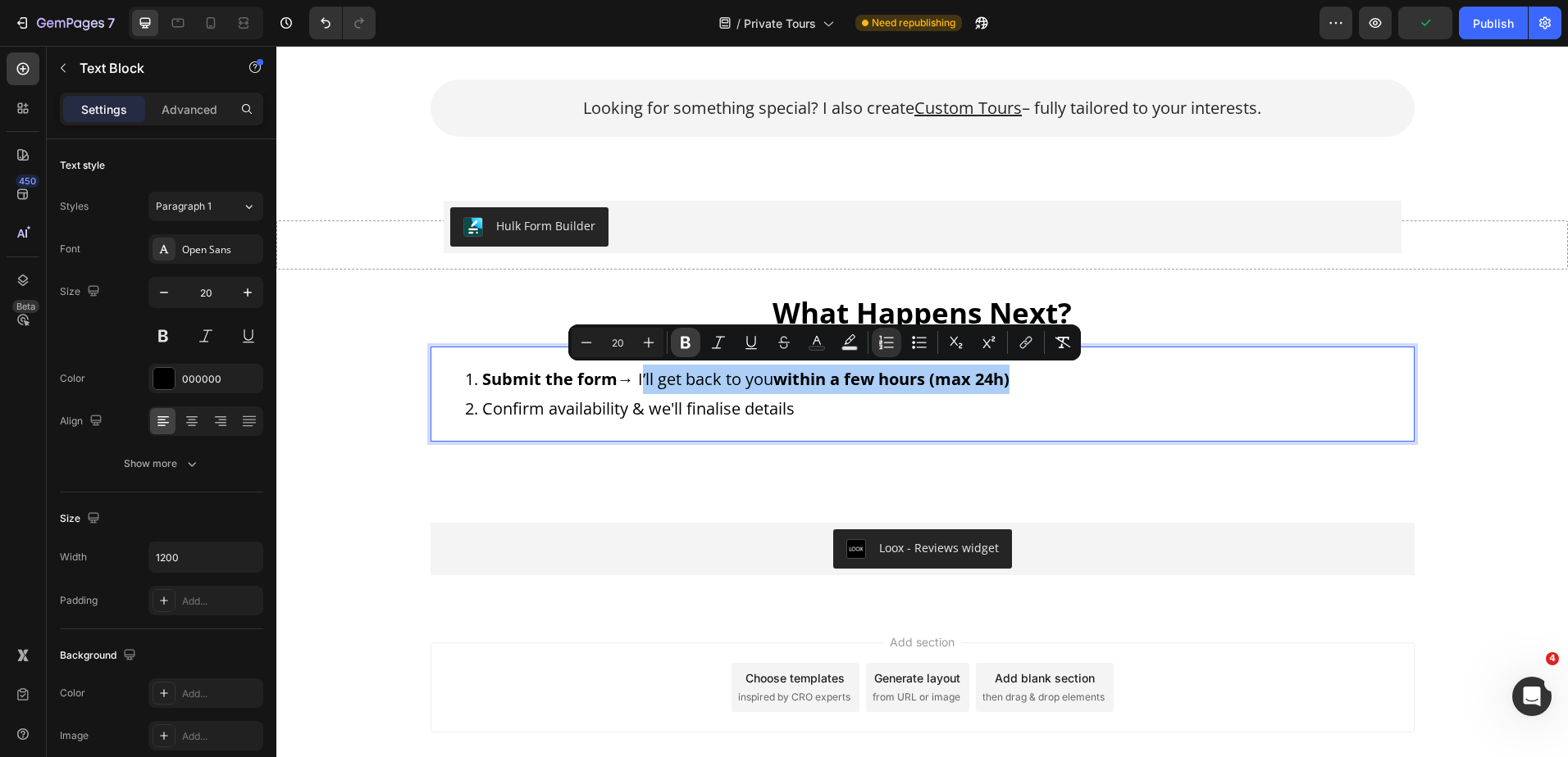
click at [692, 342] on icon "Editor contextual toolbar" at bounding box center [685, 342] width 16 height 16
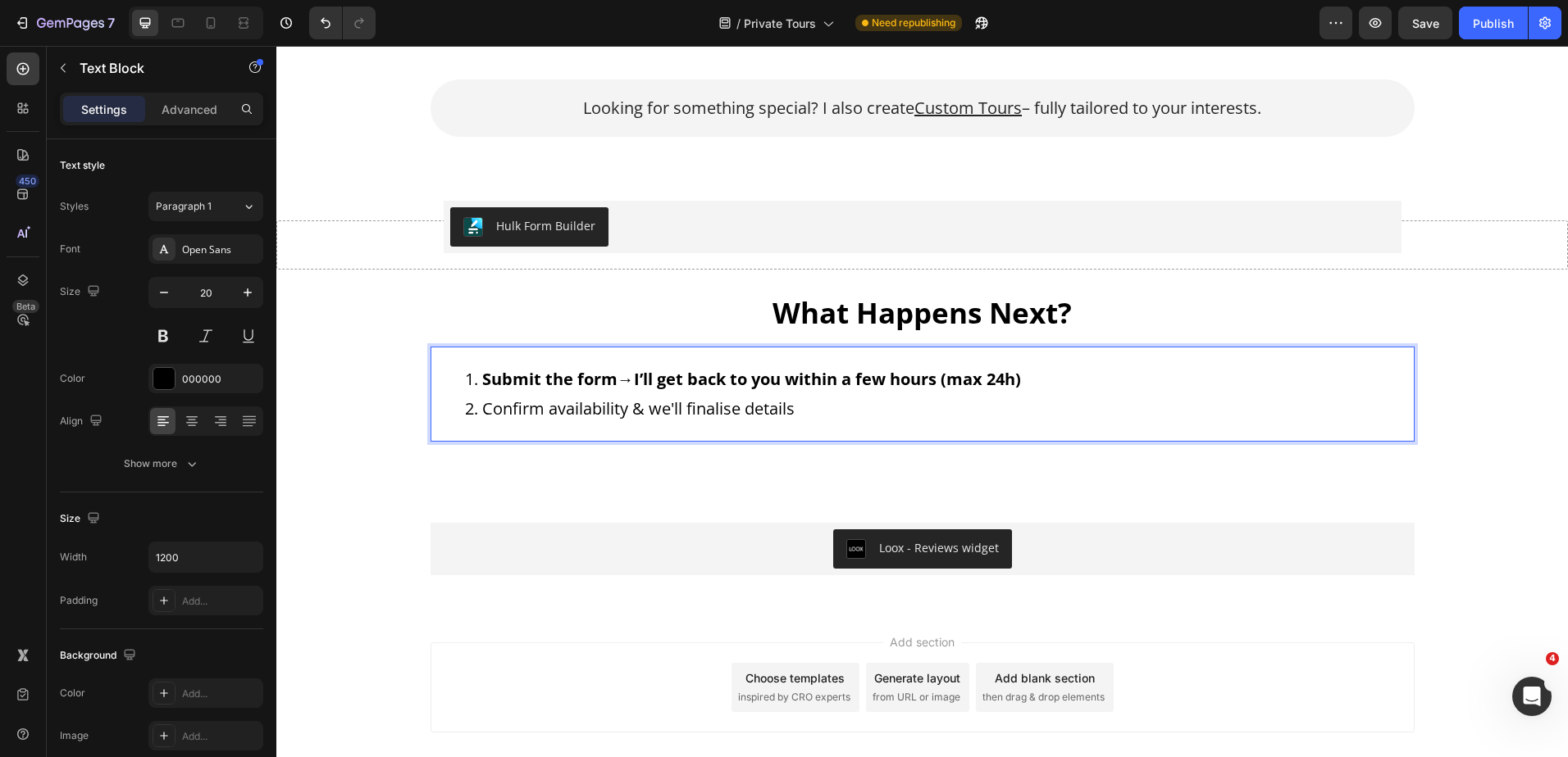
click at [917, 402] on li "Confirm availability & we'll finalise details" at bounding box center [939, 409] width 948 height 30
drag, startPoint x: 827, startPoint y: 400, endPoint x: 456, endPoint y: 411, distance: 371.2
click at [456, 411] on ol "Submit the form → I’ll get back to you within a few hours (max 24h) Confirm ava…" at bounding box center [922, 395] width 981 height 59
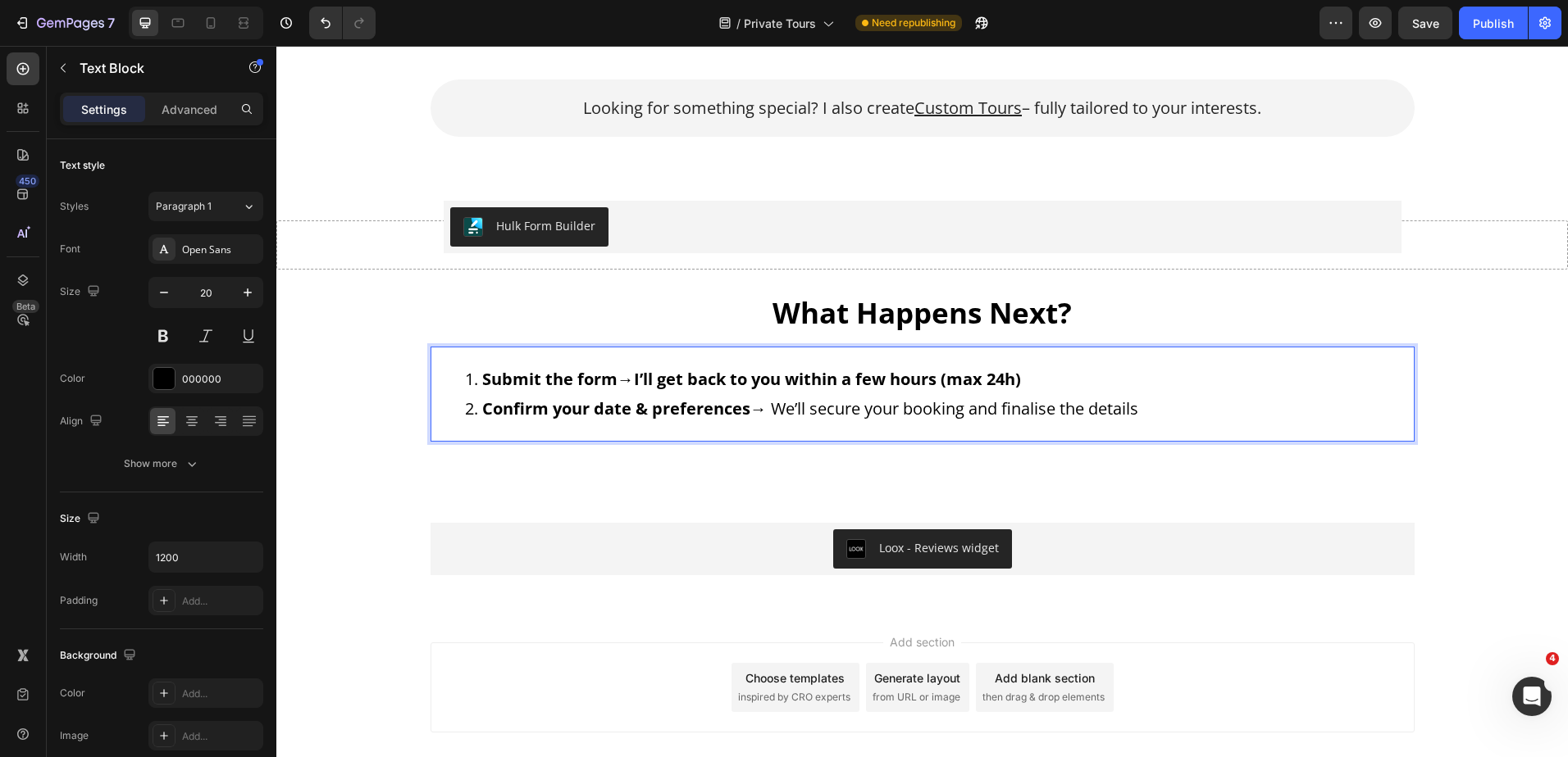
drag, startPoint x: 1170, startPoint y: 410, endPoint x: 459, endPoint y: 414, distance: 711.0
click at [465, 414] on li "Confirm your date & preferences → We’ll secure your booking and finalise the de…" at bounding box center [939, 409] width 948 height 30
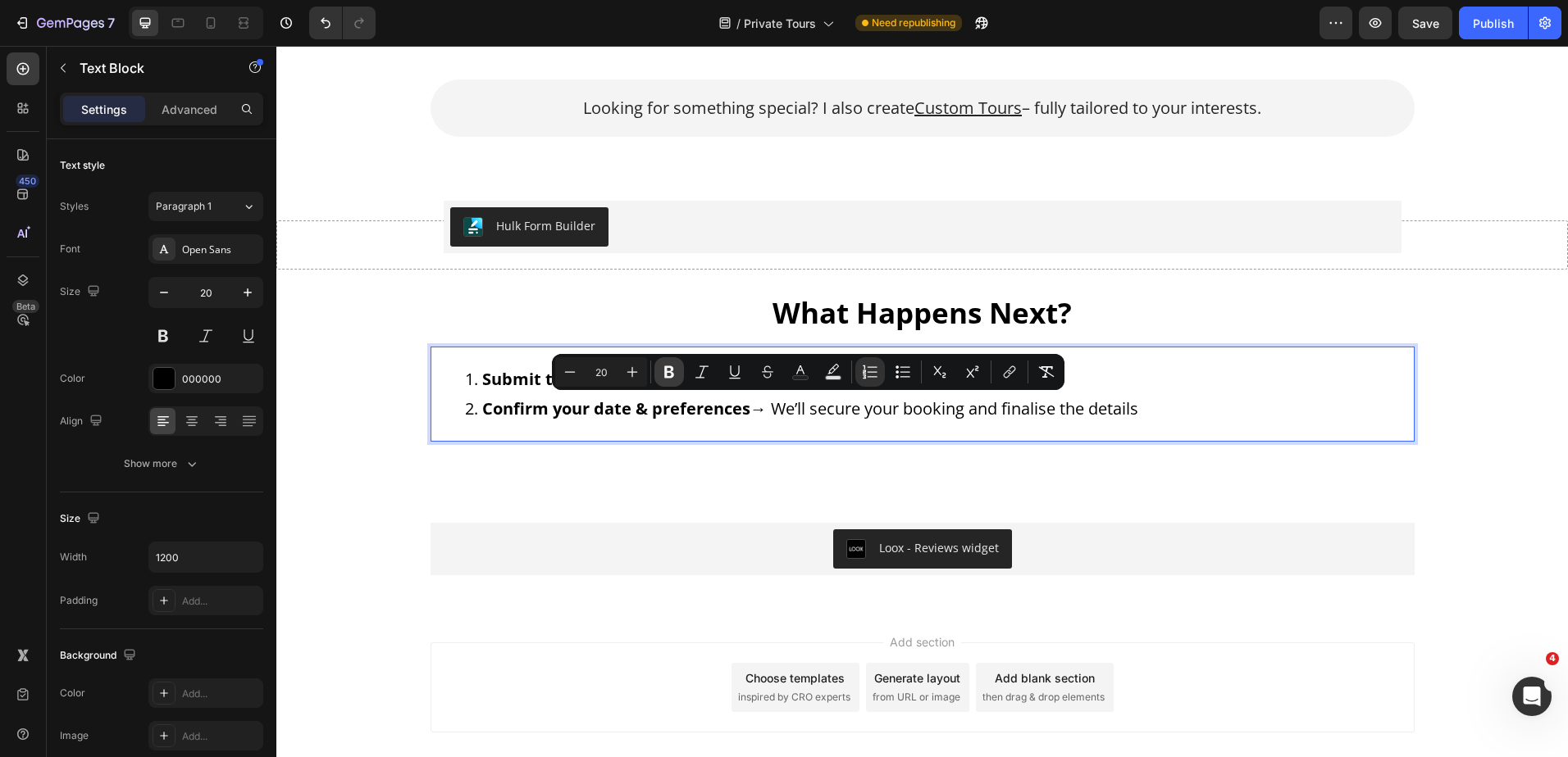
click at [682, 372] on button "Bold" at bounding box center [669, 372] width 30 height 30
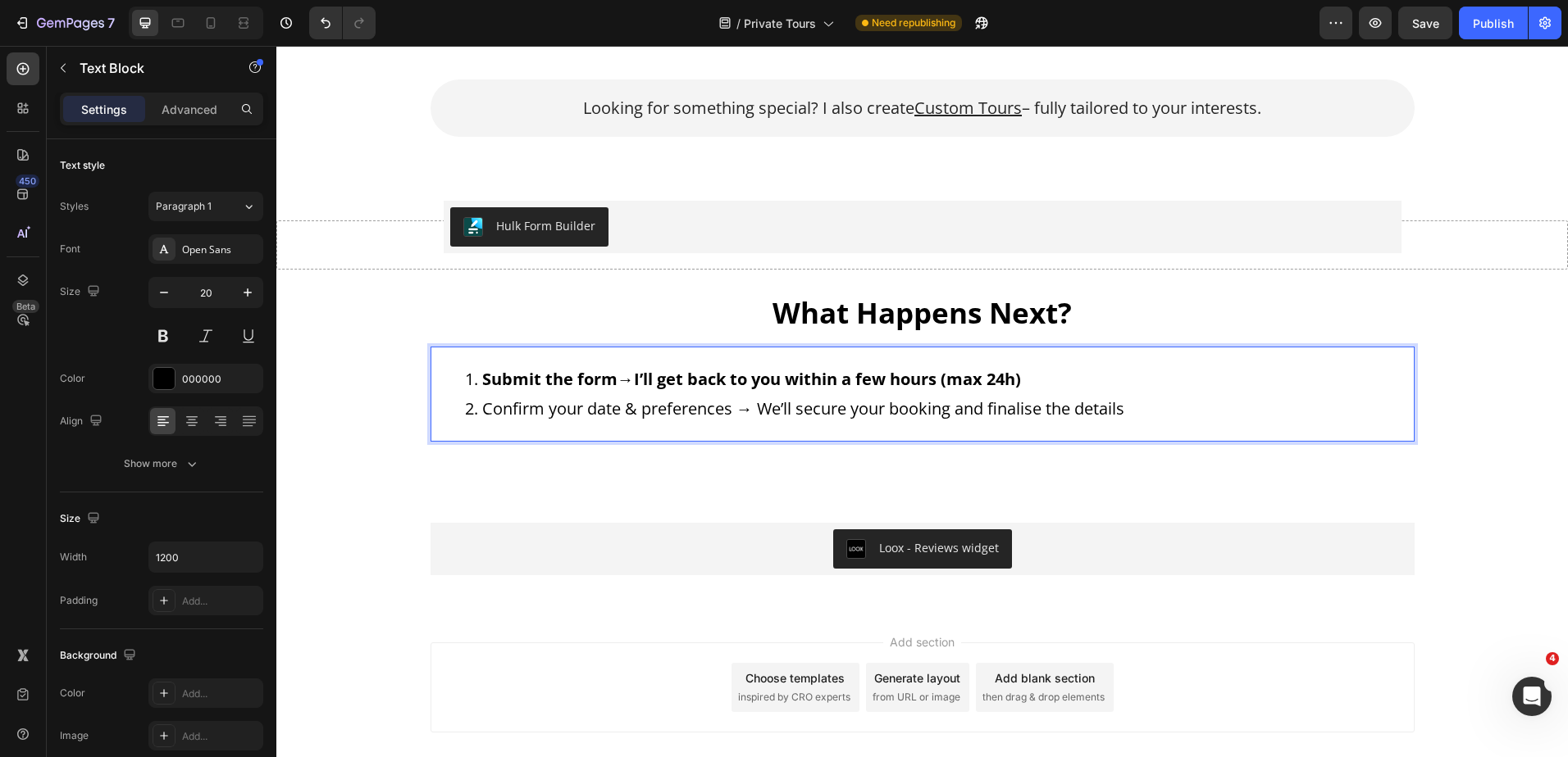
click at [1133, 410] on li "Confirm your date & preferences → We’ll secure your booking and finalise the de…" at bounding box center [939, 409] width 948 height 30
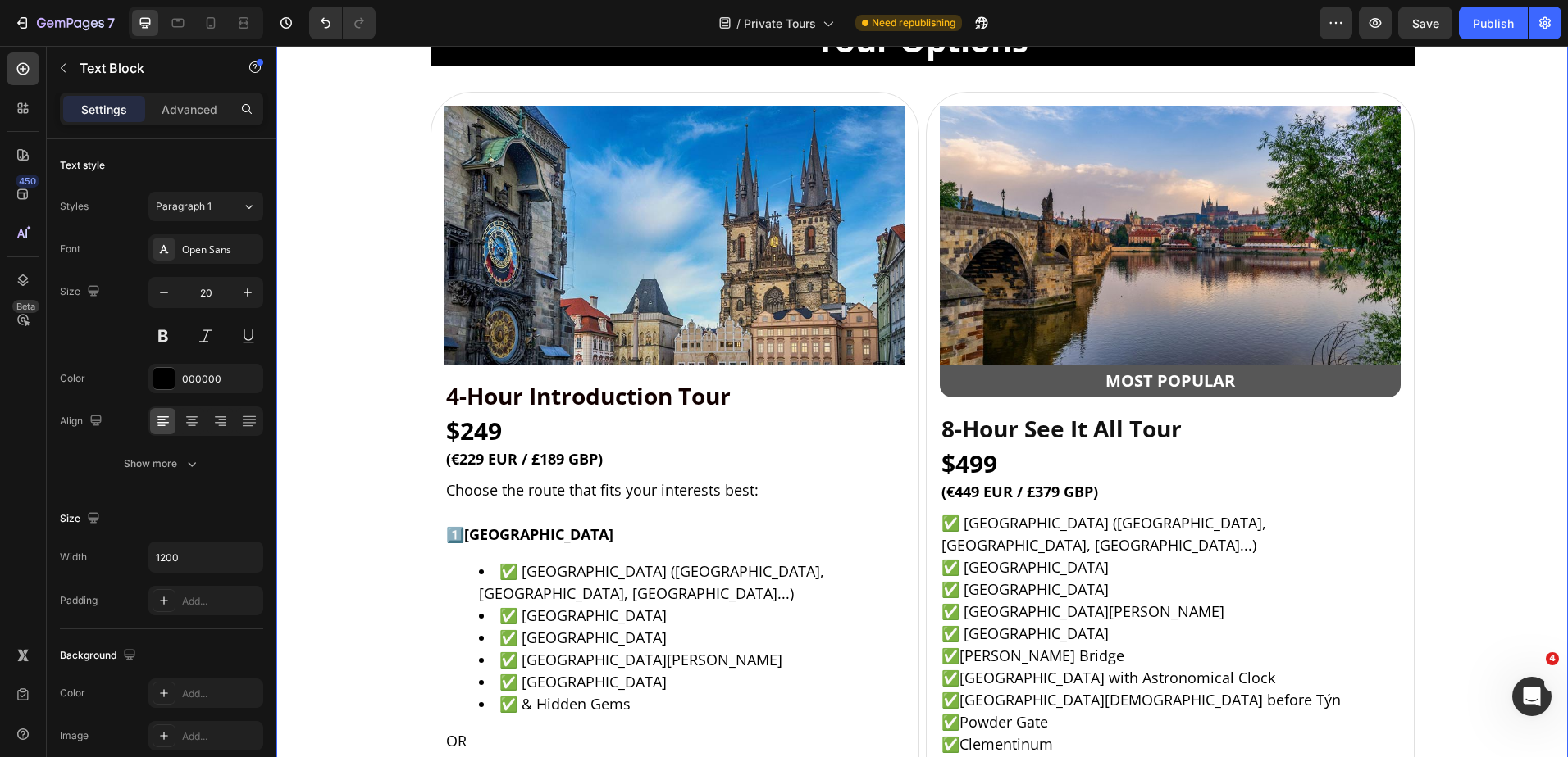
scroll to position [1377, 0]
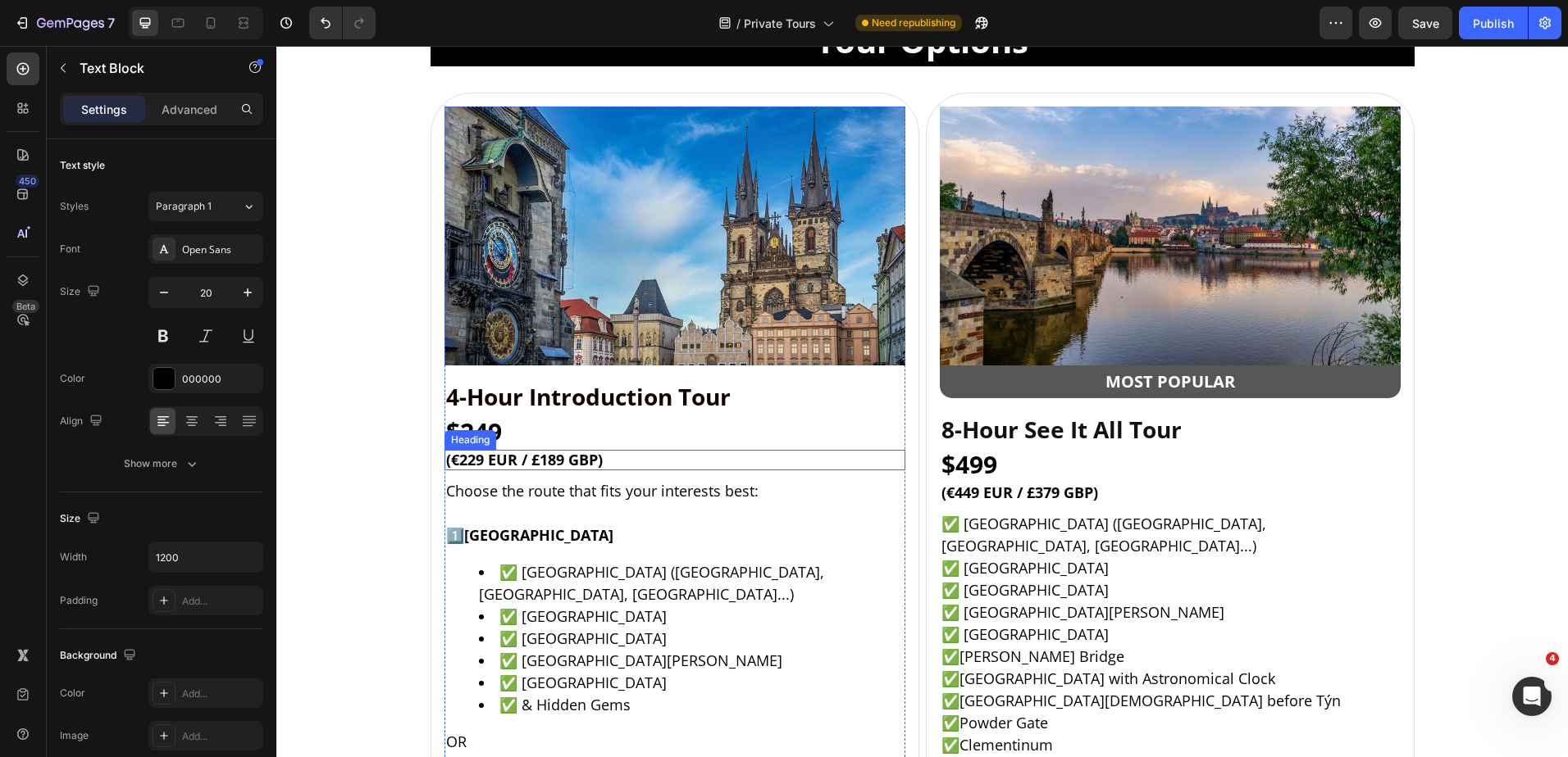
click at [595, 440] on h2 "$249" at bounding box center [675, 432] width 461 height 35
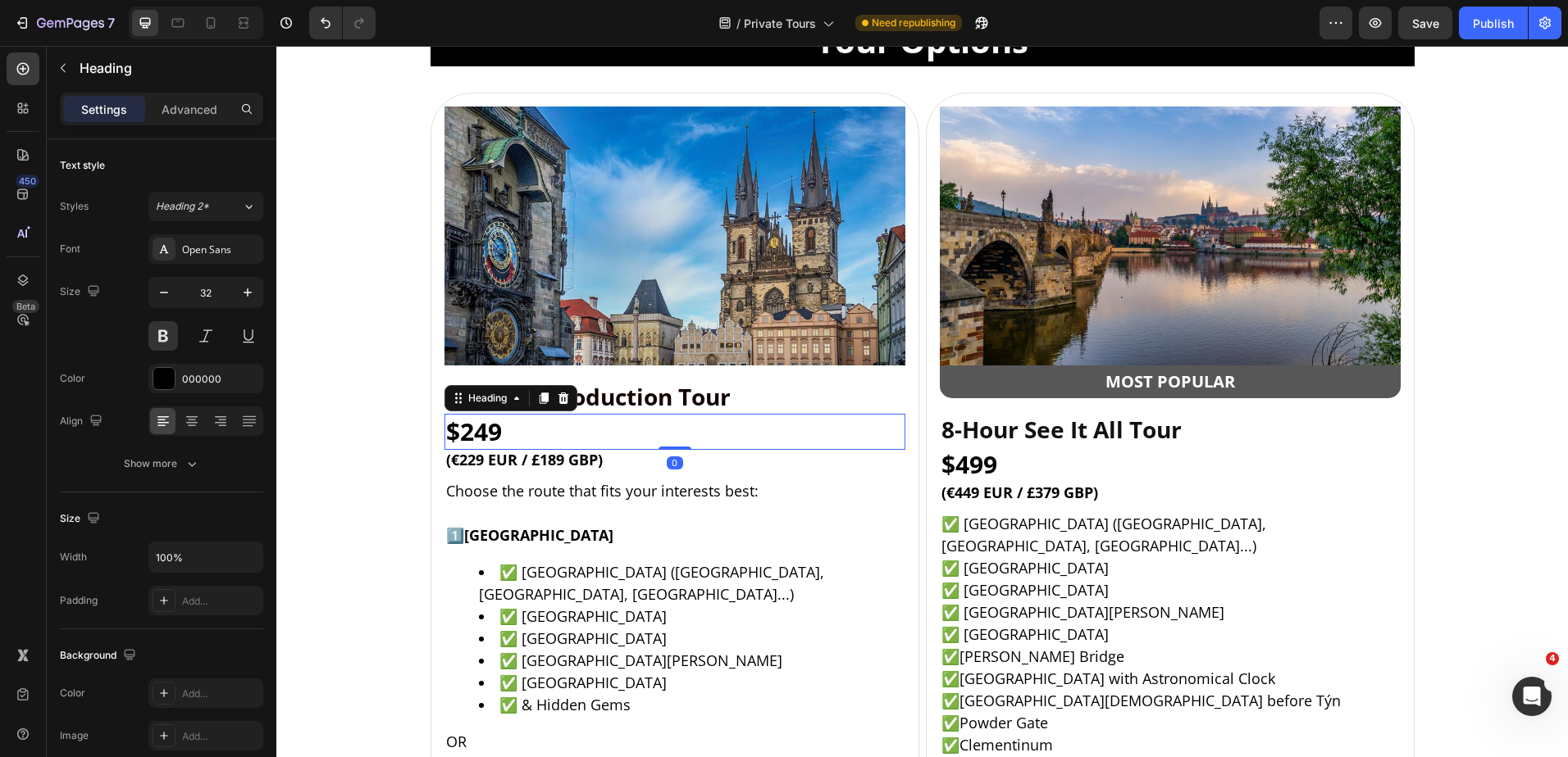
click at [551, 386] on div "Heading" at bounding box center [511, 398] width 133 height 26
click at [562, 400] on icon at bounding box center [563, 399] width 11 height 12
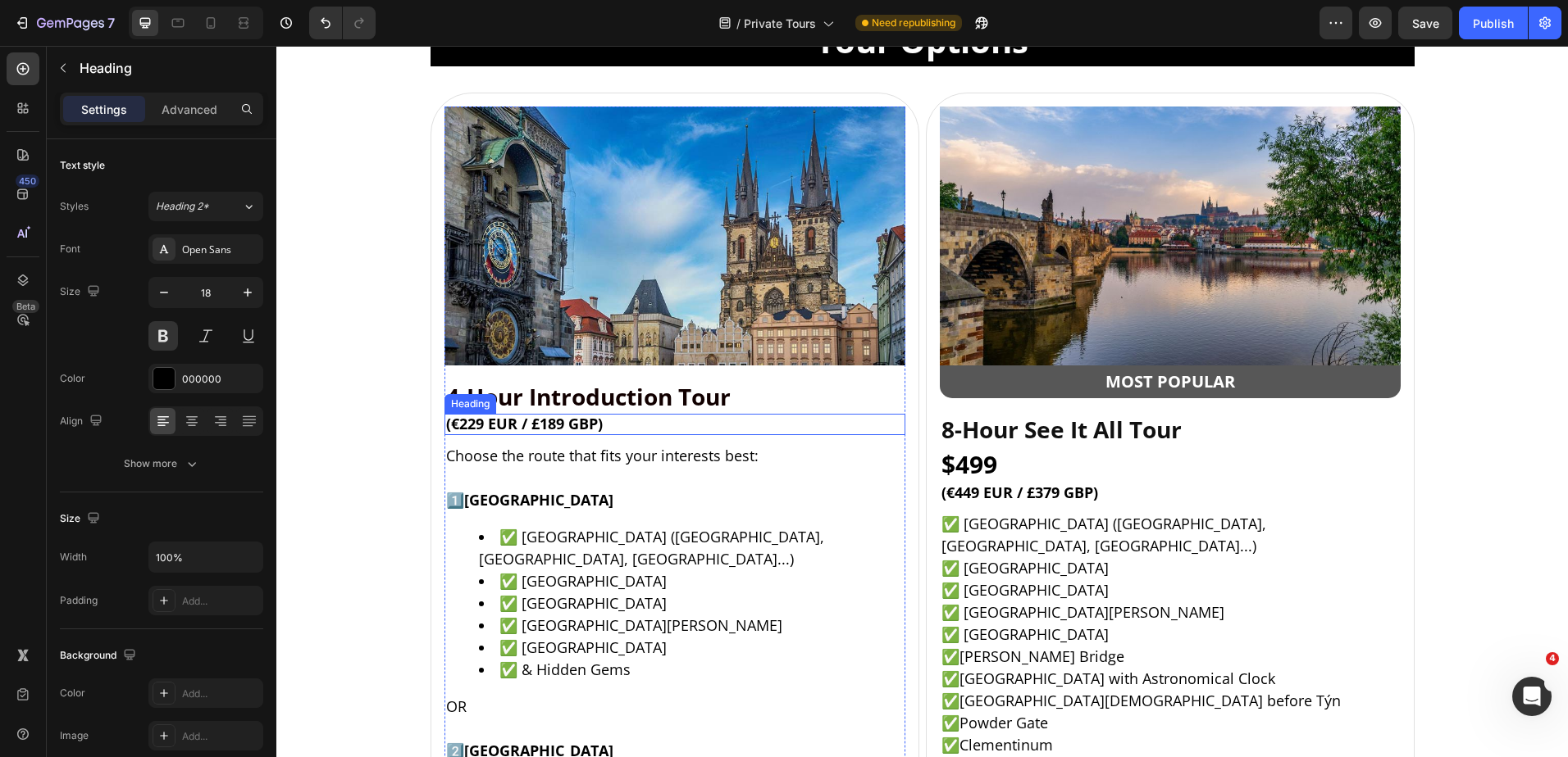
click at [638, 421] on h2 "(€229 EUR / £189 GBP)" at bounding box center [675, 424] width 461 height 21
click at [559, 396] on icon at bounding box center [563, 399] width 11 height 12
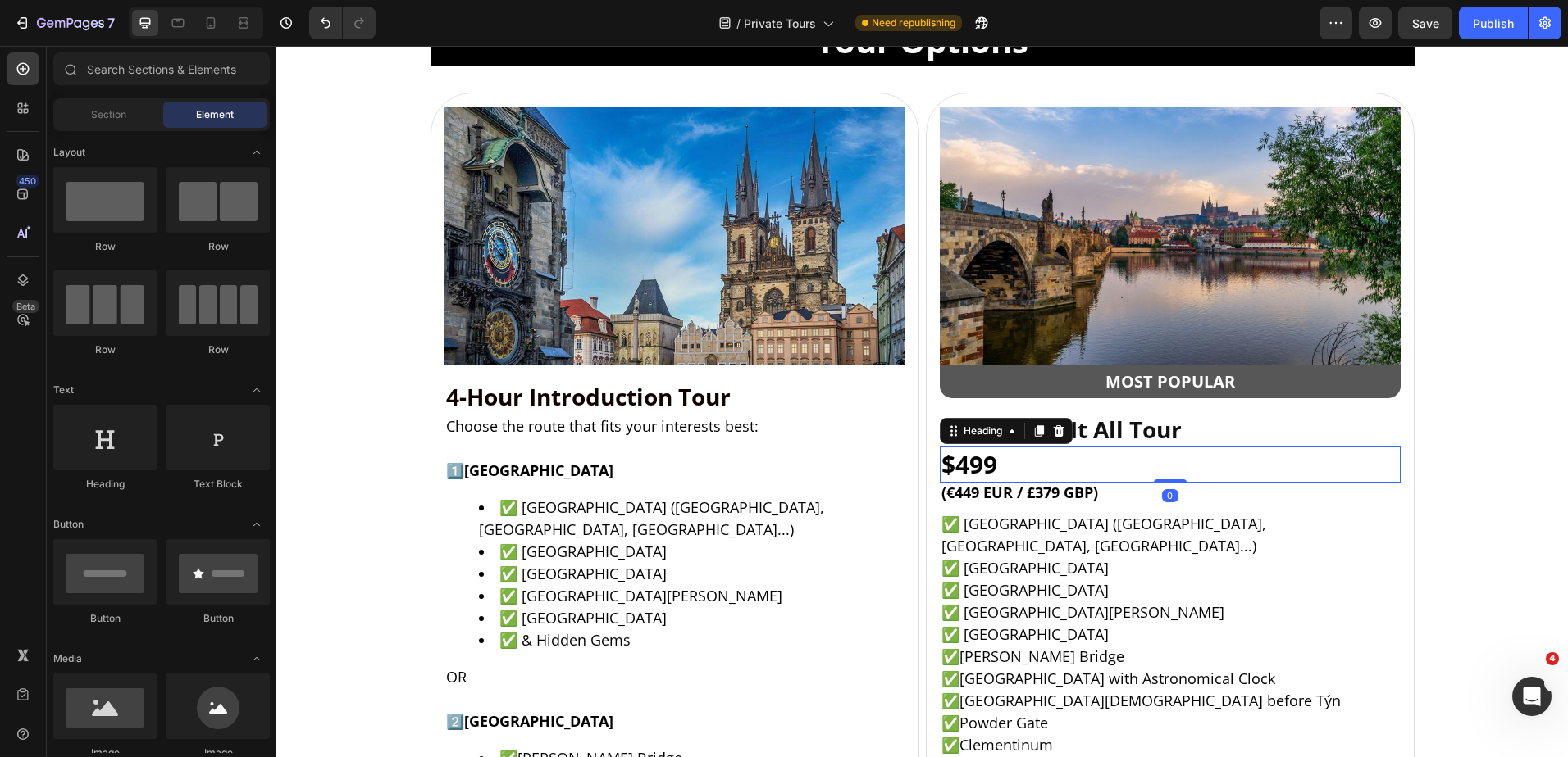
click at [1161, 459] on h2 "$499" at bounding box center [1170, 464] width 461 height 35
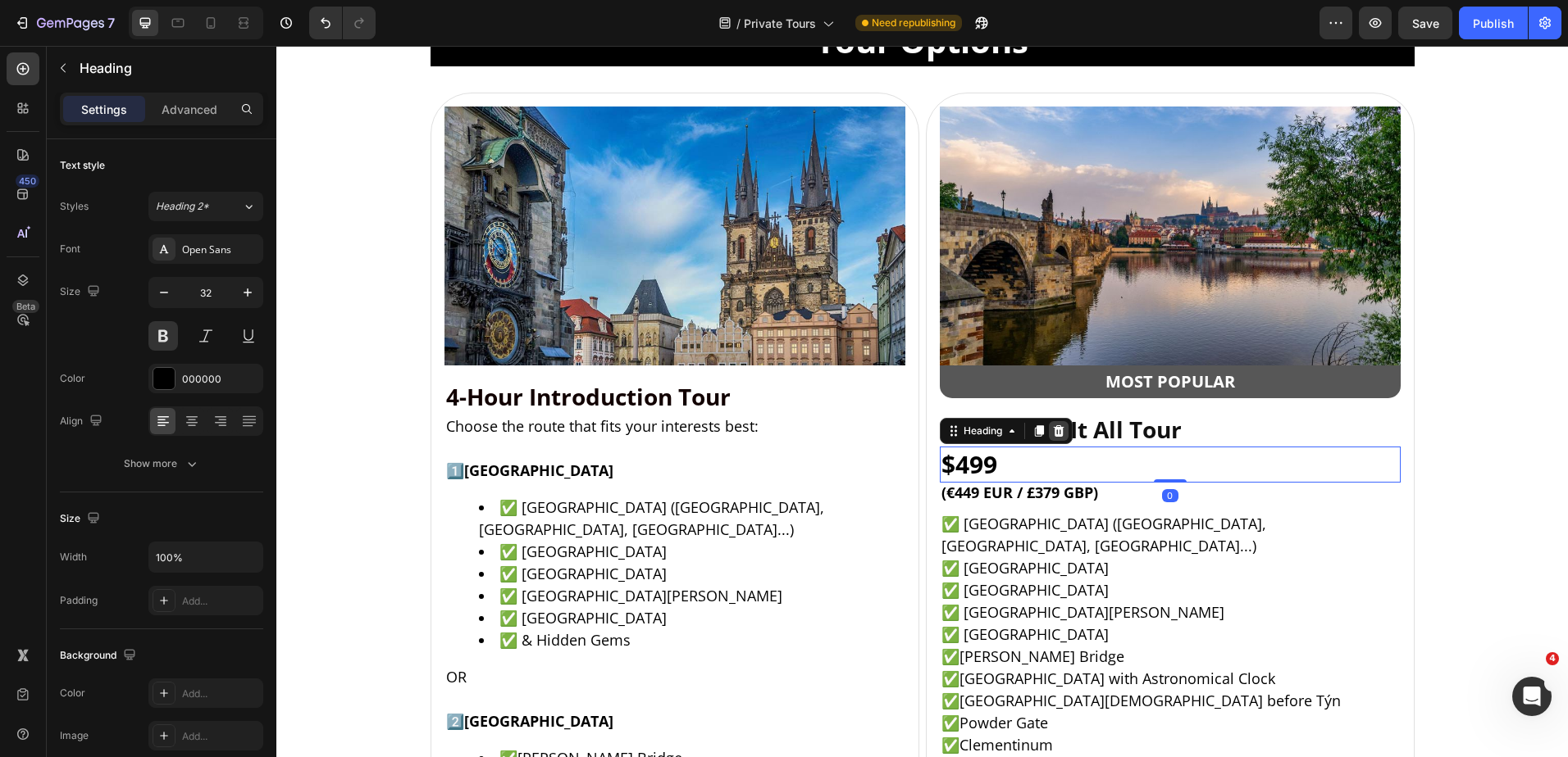
click at [1053, 432] on icon at bounding box center [1059, 432] width 13 height 13
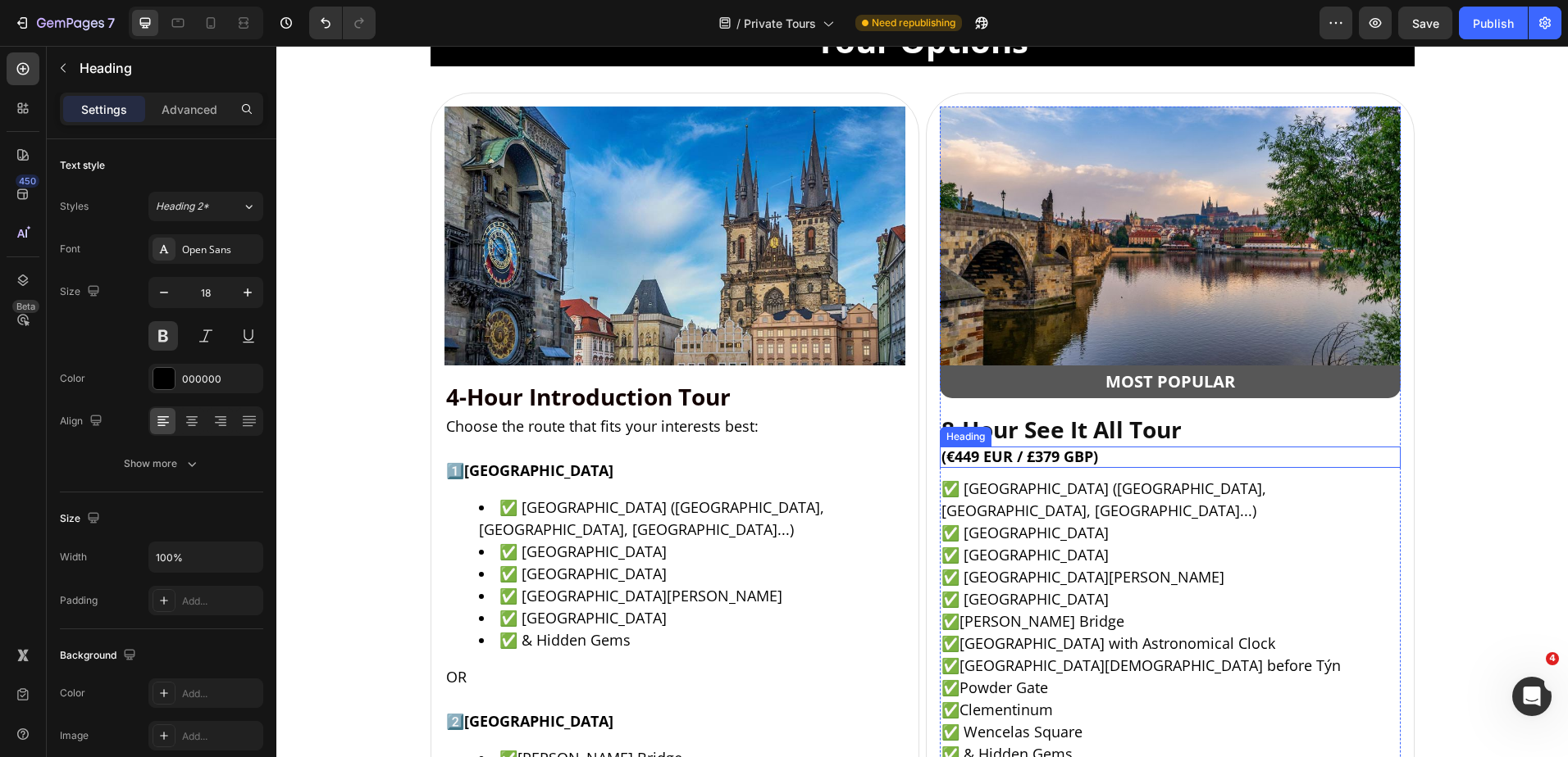
click at [1148, 464] on h2 "(€449 EUR / £379 GBP)" at bounding box center [1170, 457] width 461 height 21
click at [1053, 433] on icon at bounding box center [1059, 432] width 13 height 13
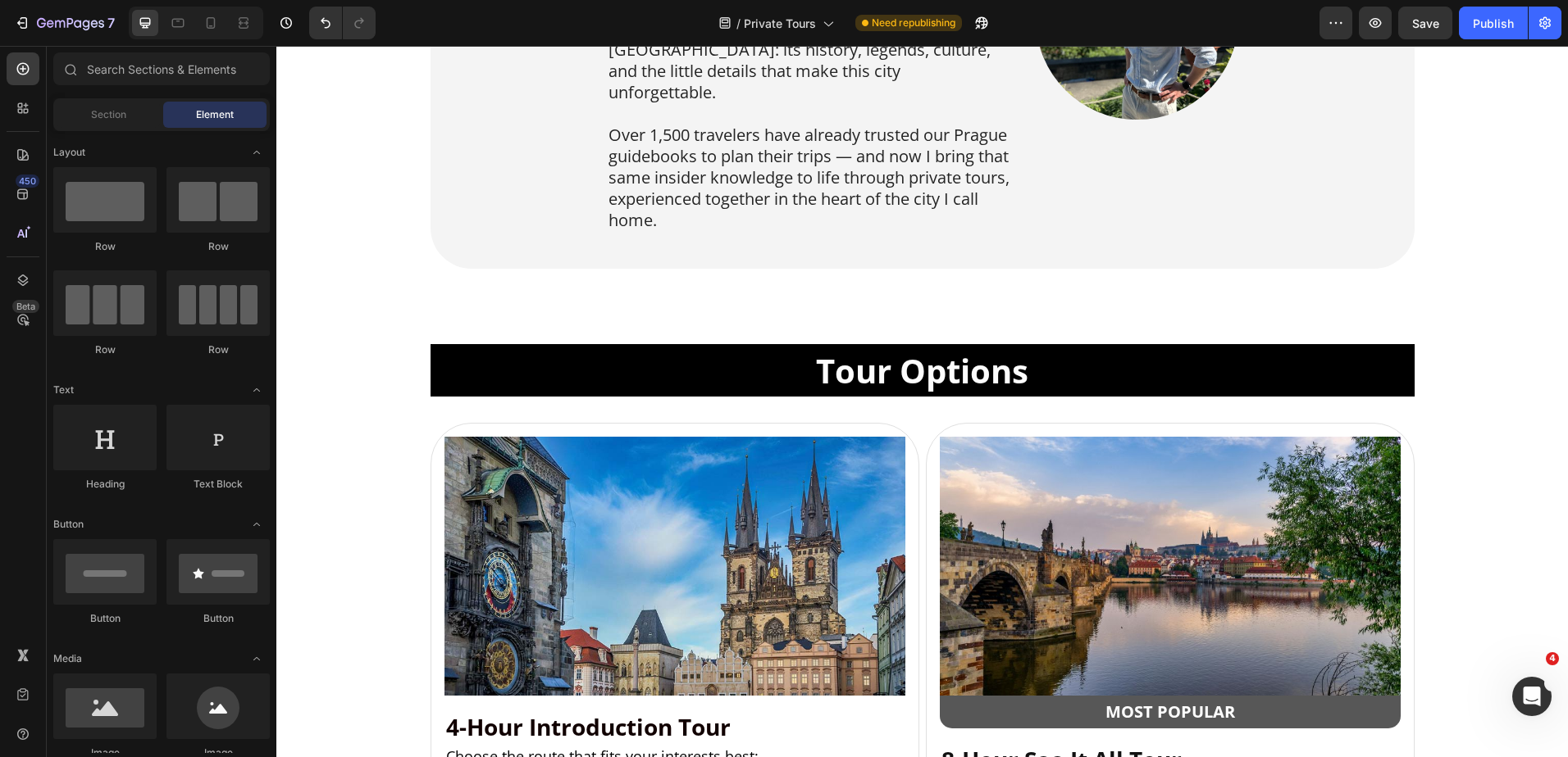
scroll to position [827, 0]
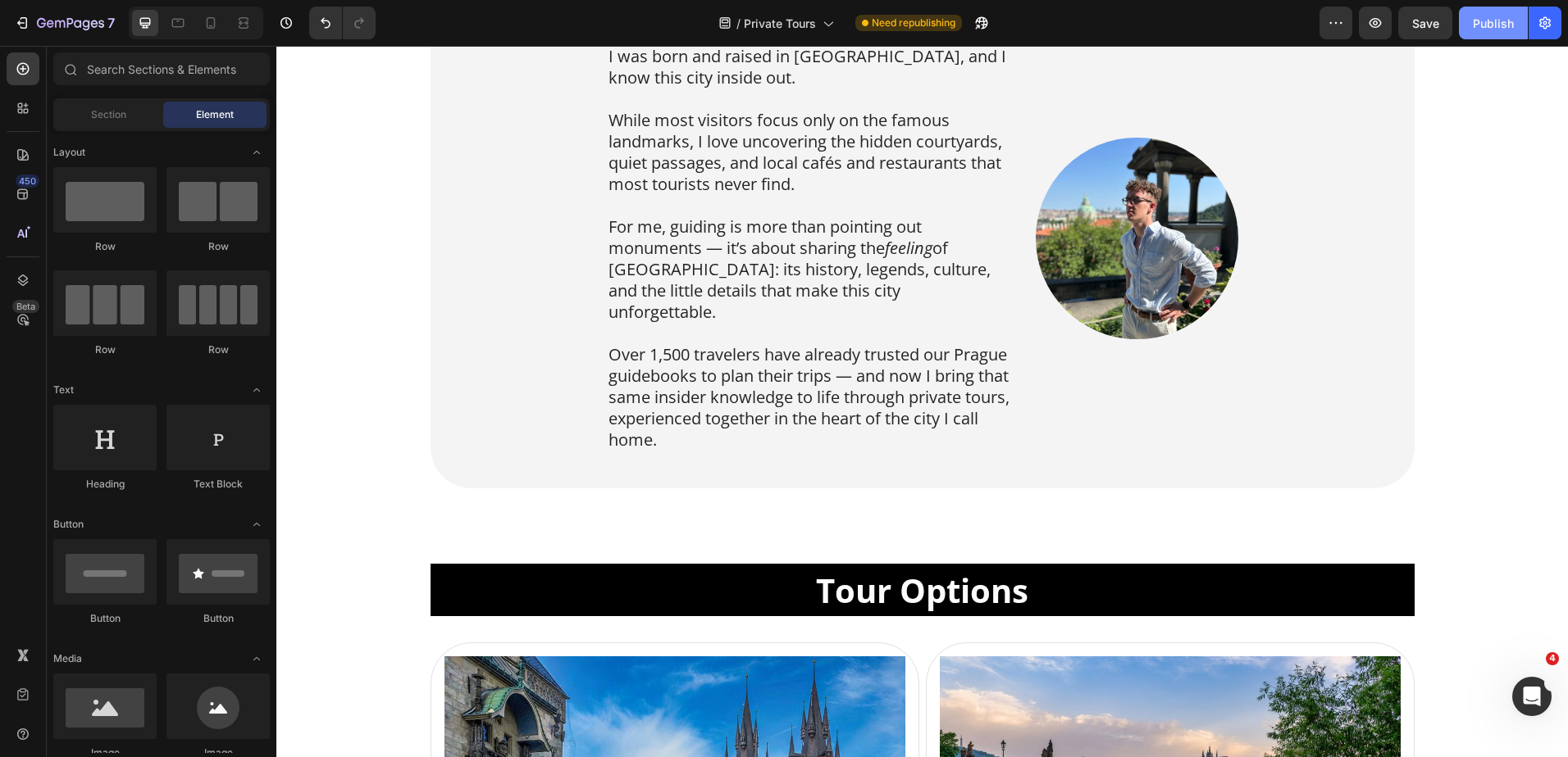
click at [1498, 25] on div "Publish" at bounding box center [1493, 24] width 41 height 17
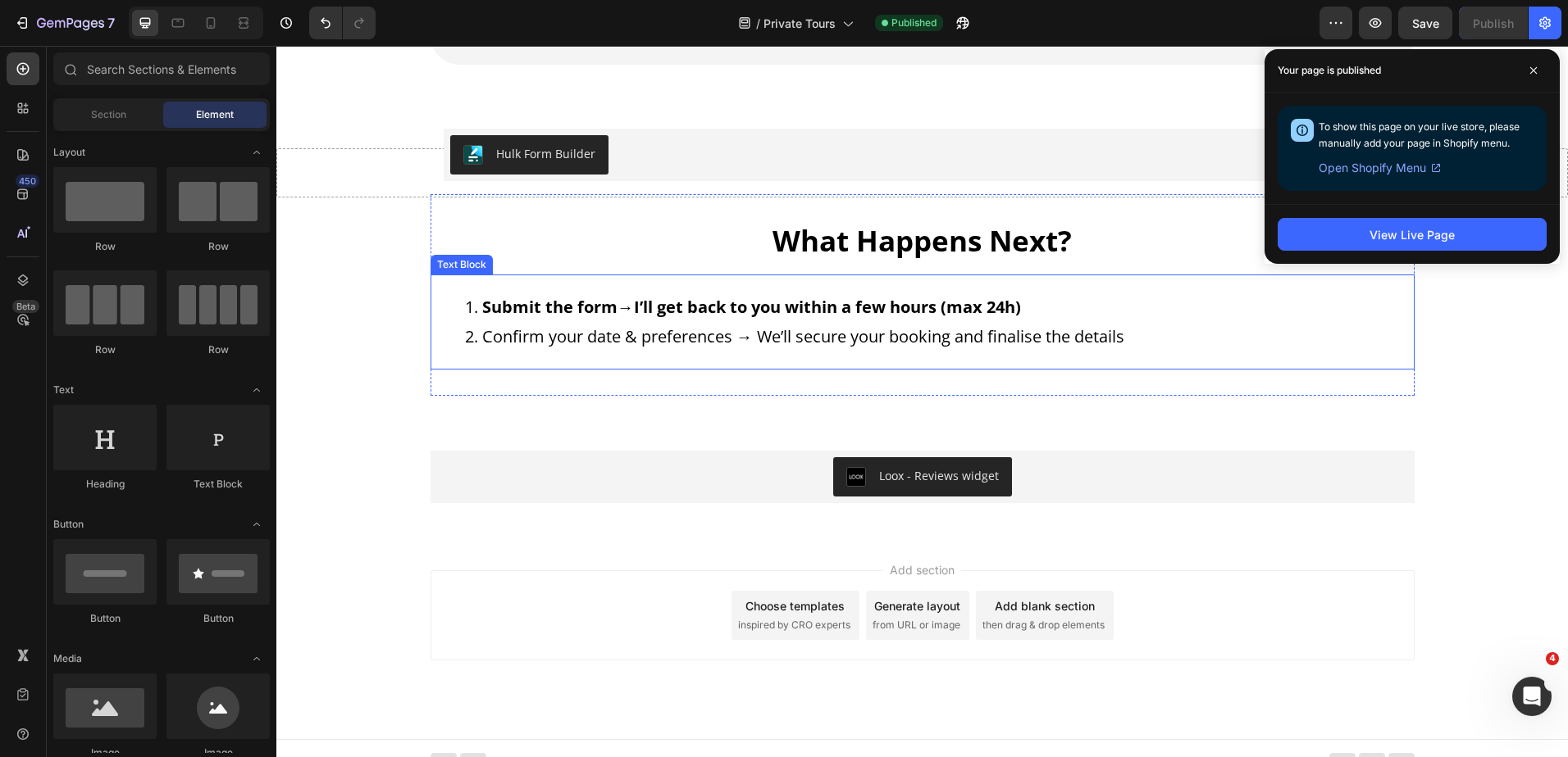
scroll to position [2713, 0]
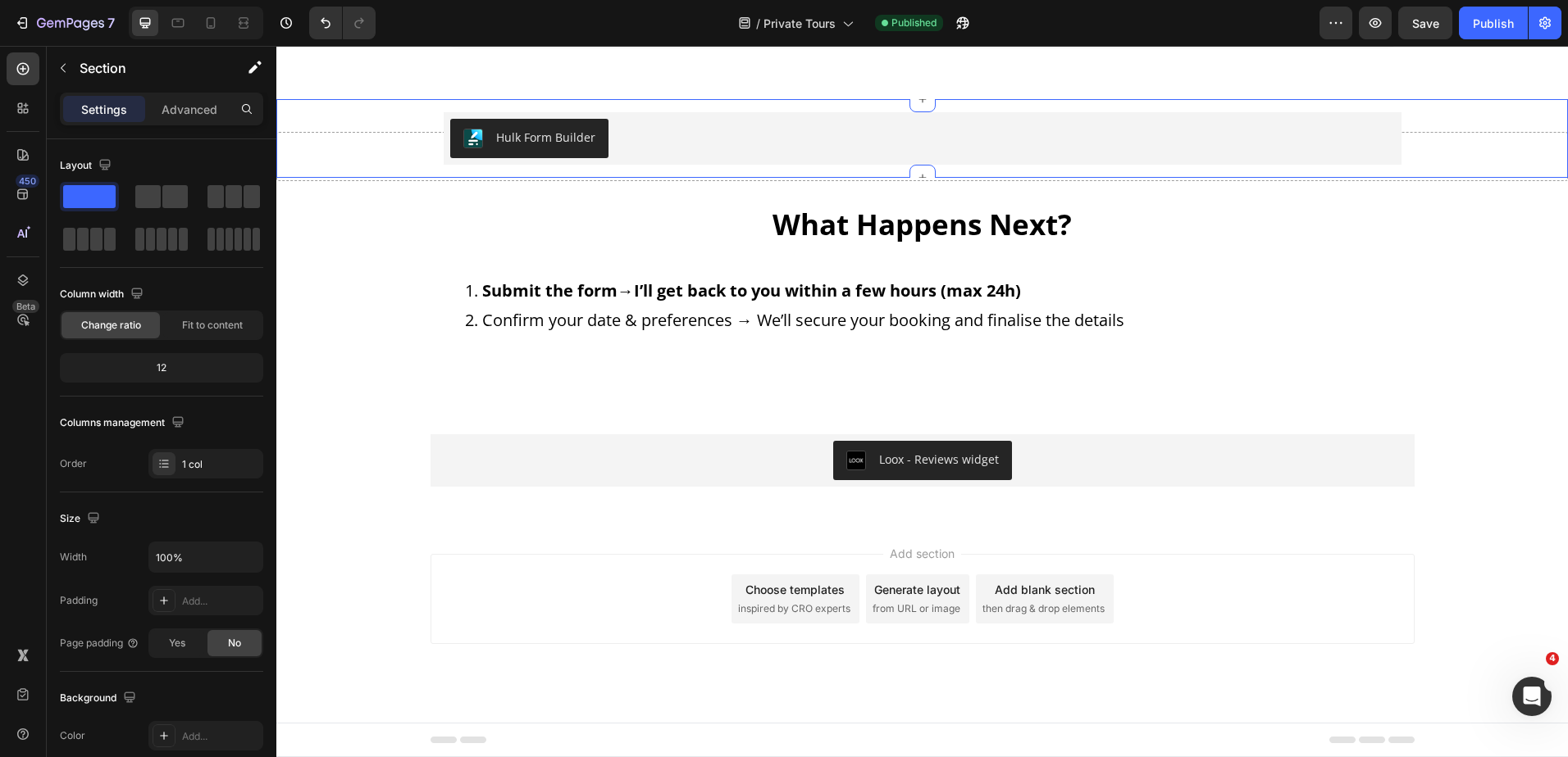
click at [374, 140] on div "Hulk Form Builder Hulk Form Builder Row" at bounding box center [922, 138] width 1291 height 78
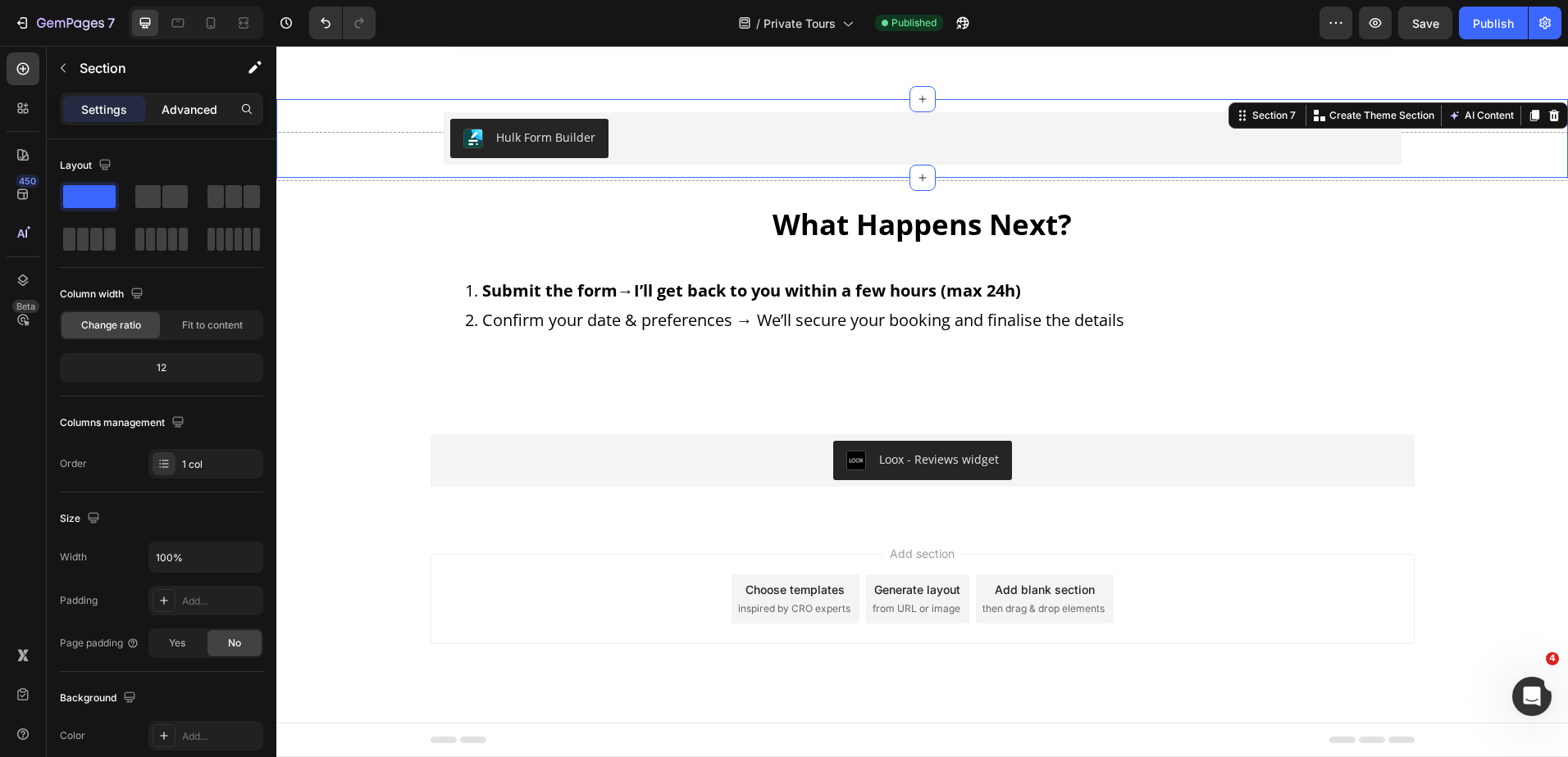
click at [197, 114] on p "Advanced" at bounding box center [190, 110] width 56 height 17
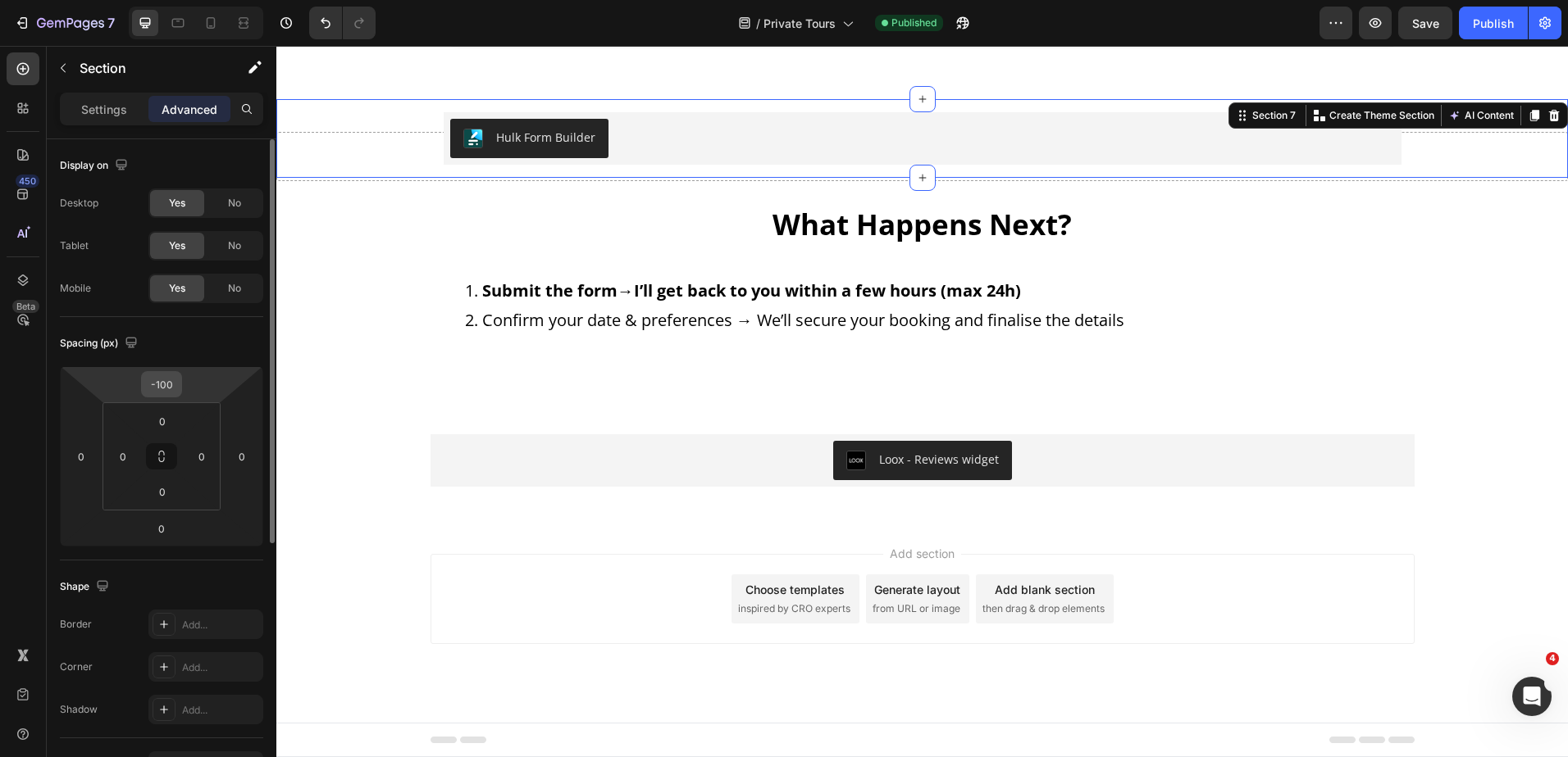
click at [158, 383] on input "-100" at bounding box center [161, 384] width 33 height 24
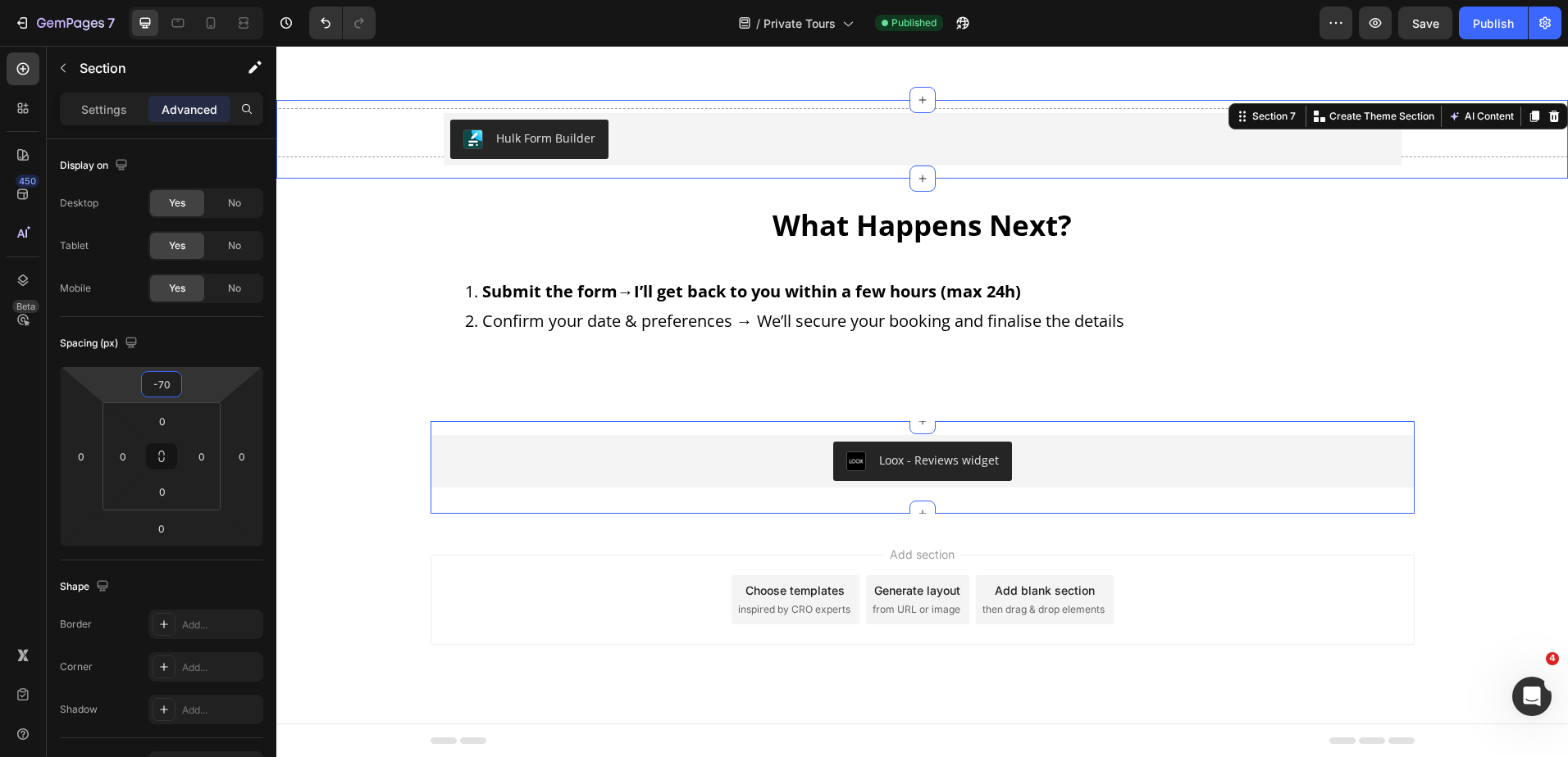
scroll to position [2737, 0]
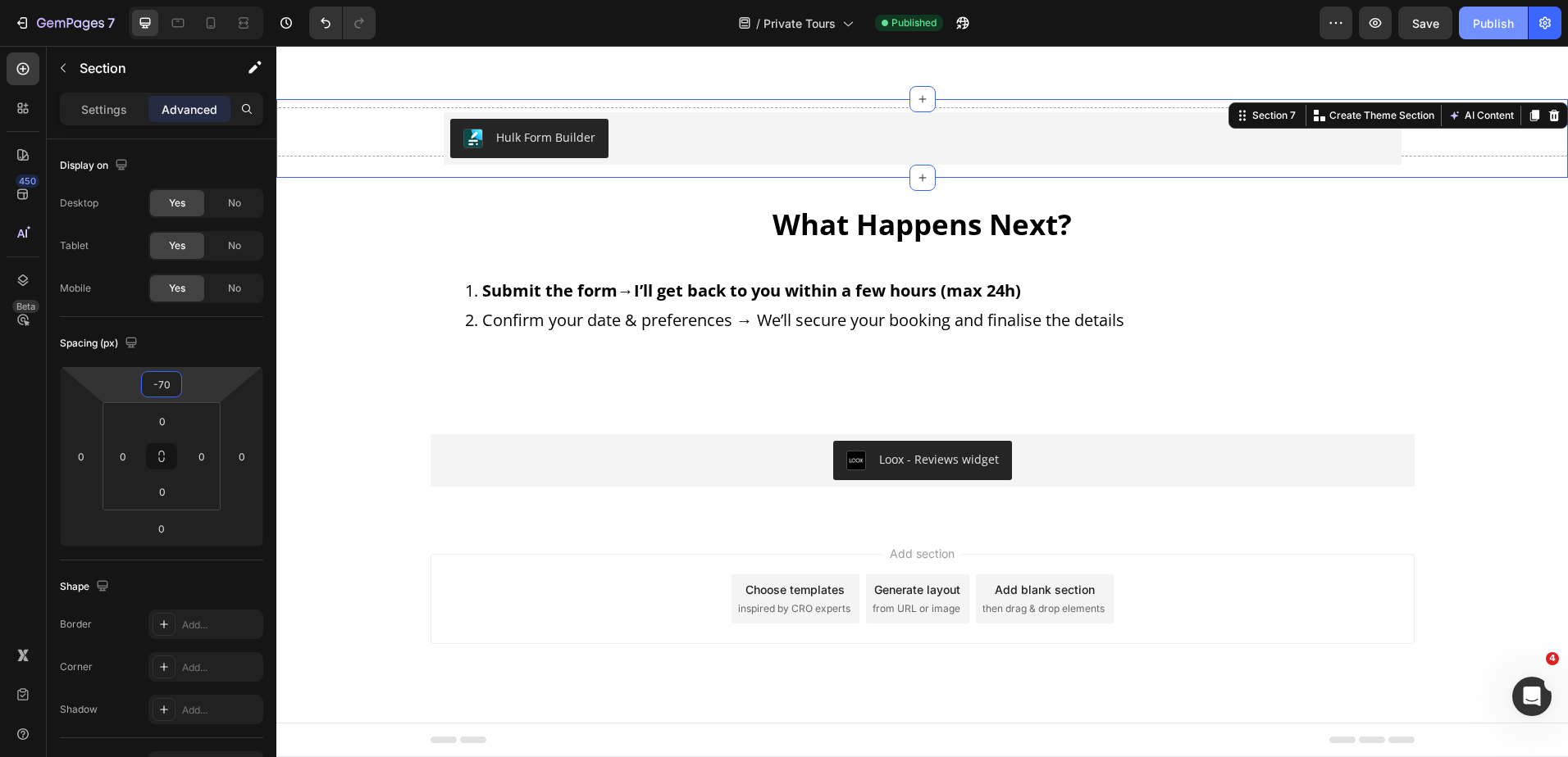
type input "-70"
click at [1466, 25] on button "Publish" at bounding box center [1494, 23] width 69 height 33
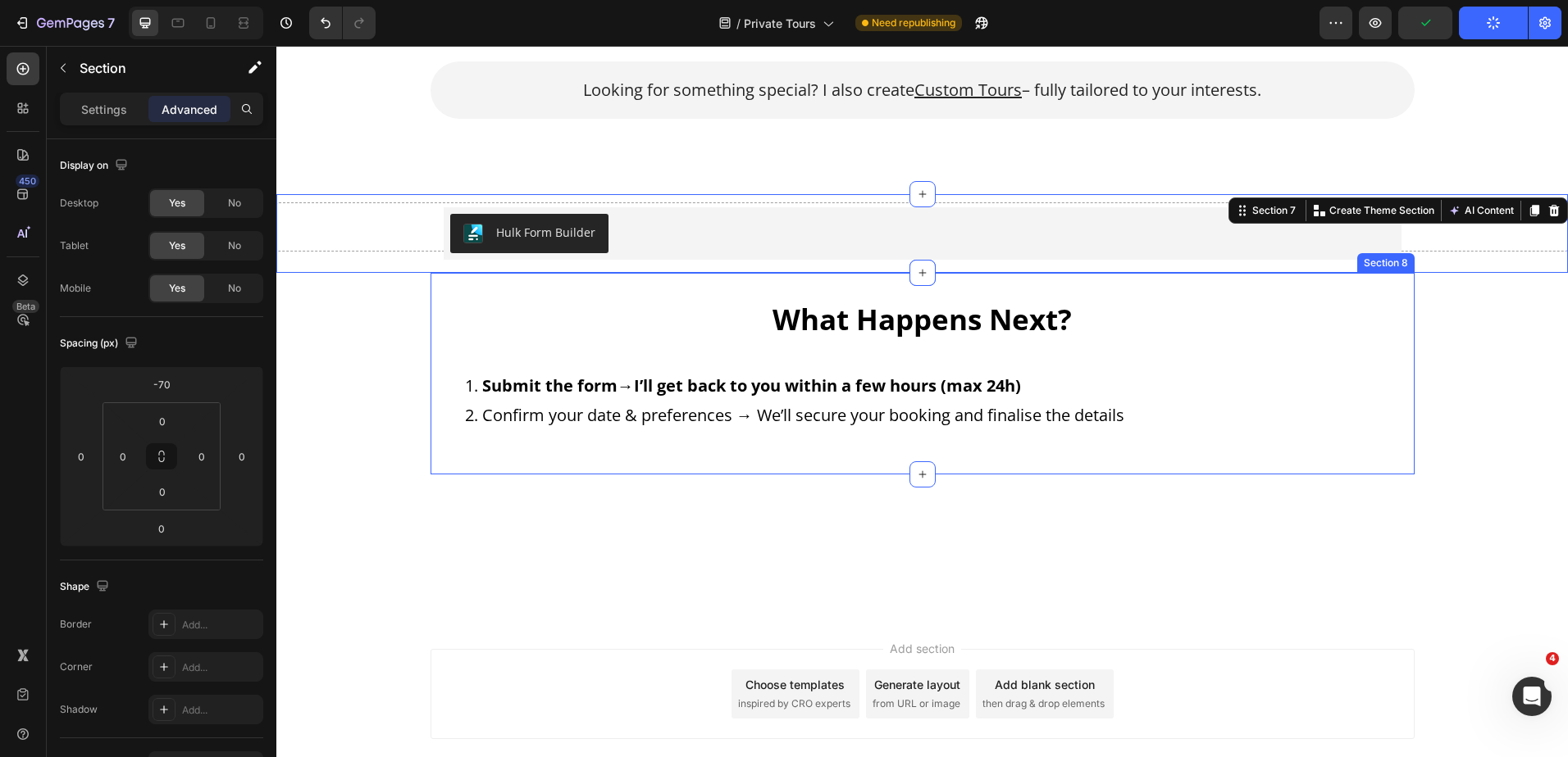
scroll to position [2327, 0]
